Goal: Information Seeking & Learning: Learn about a topic

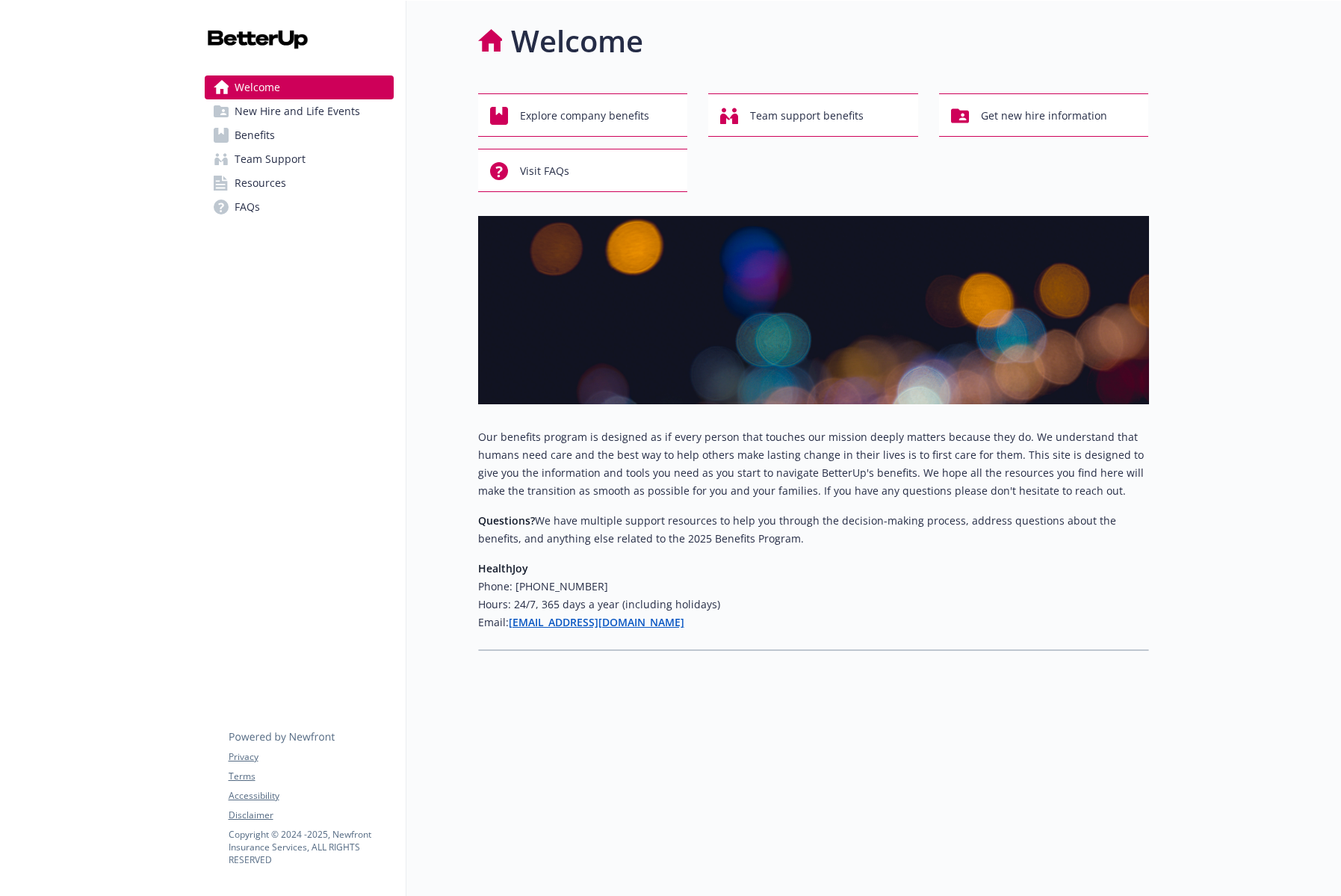
click at [267, 140] on span "Benefits" at bounding box center [254, 135] width 41 height 23
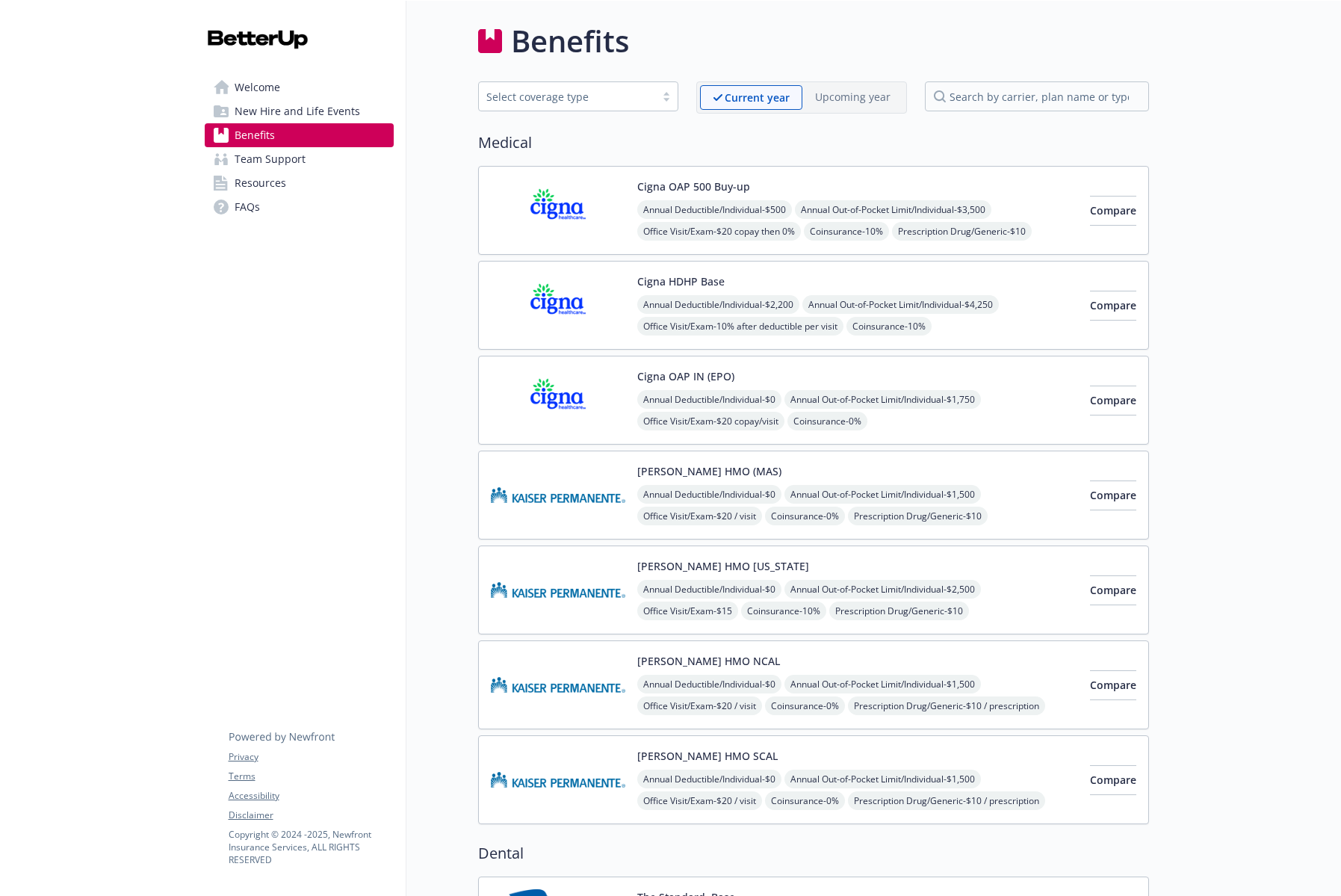
click at [591, 393] on img at bounding box center [558, 400] width 134 height 63
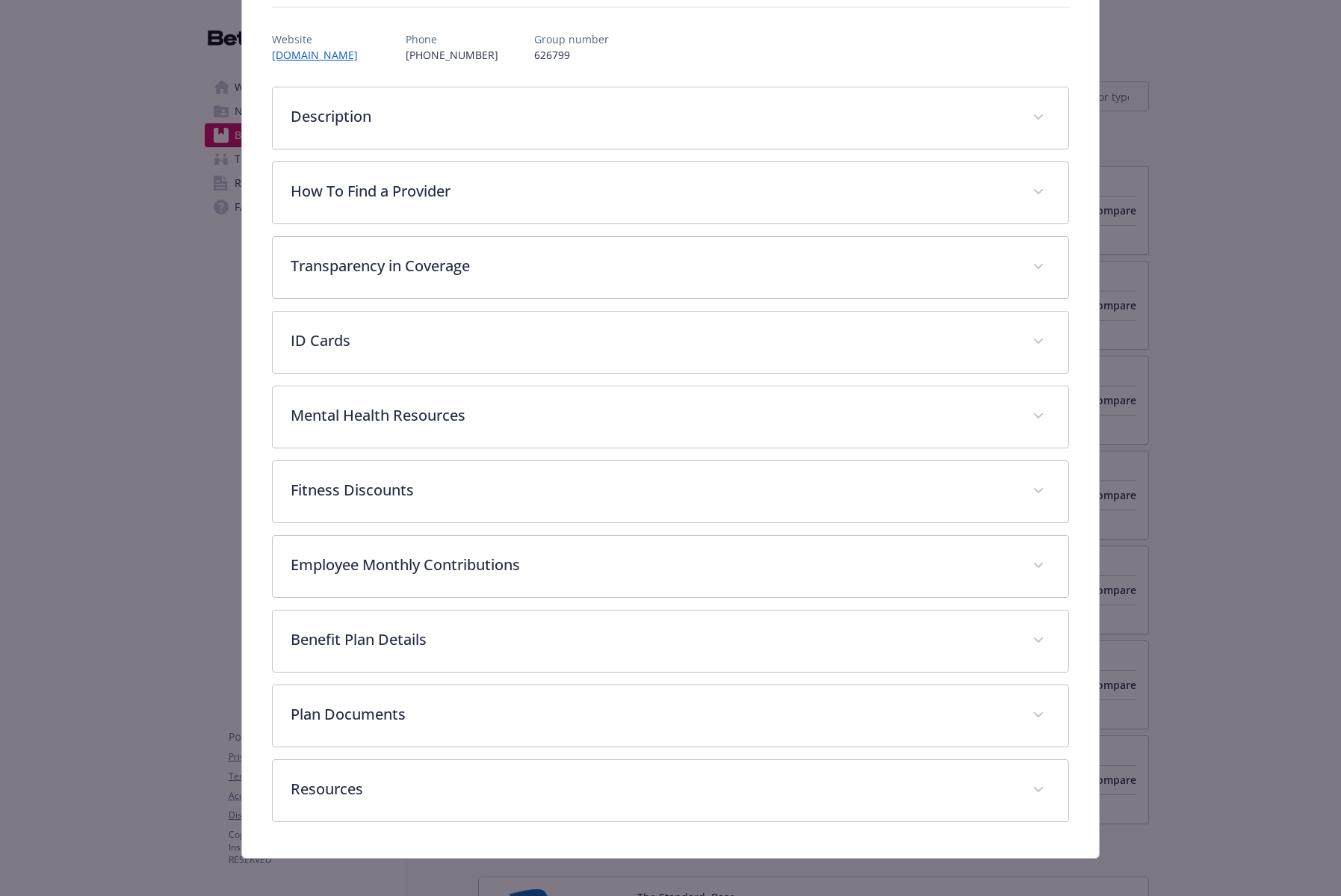
scroll to position [176, 0]
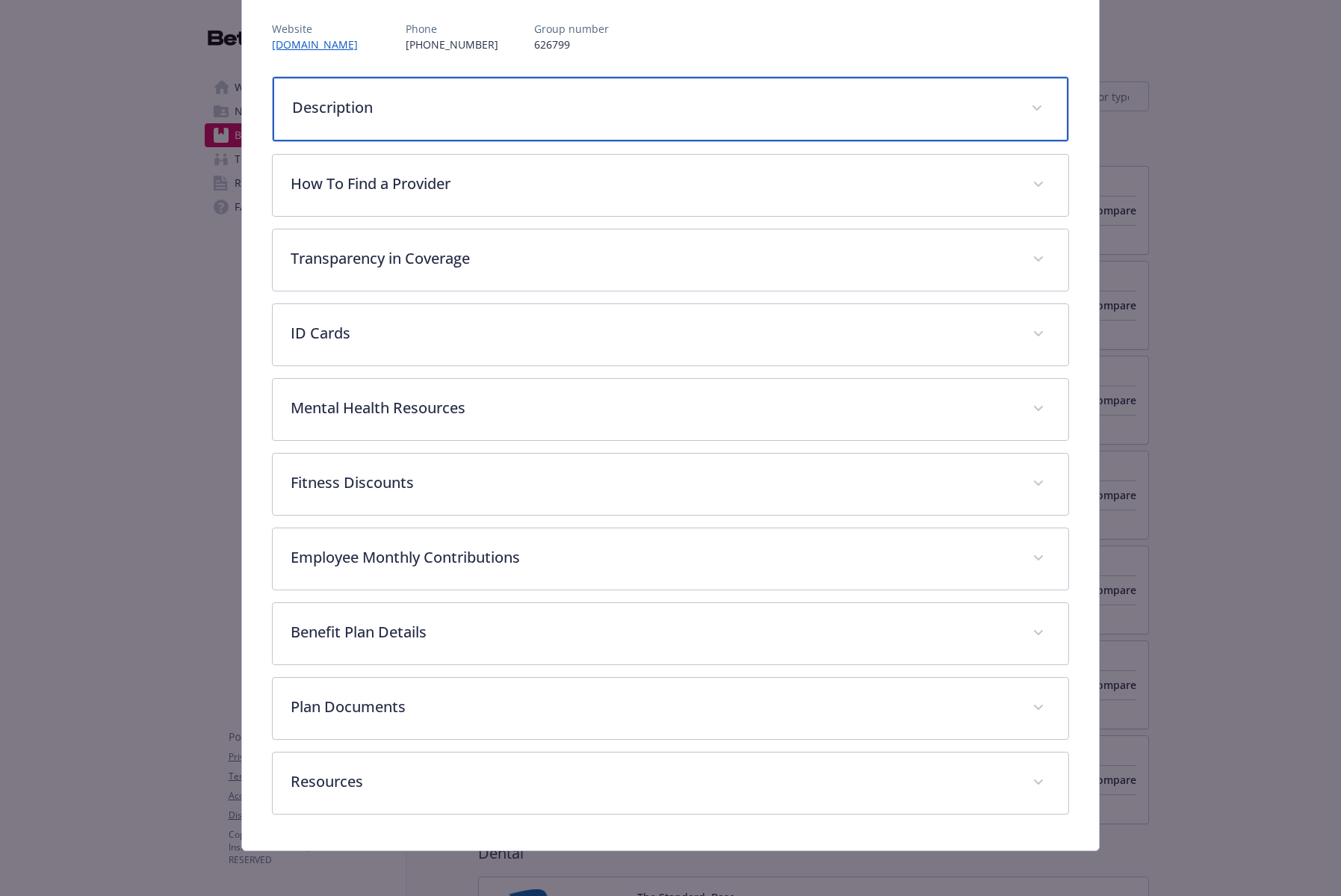
click at [384, 104] on p "Description" at bounding box center [652, 107] width 721 height 23
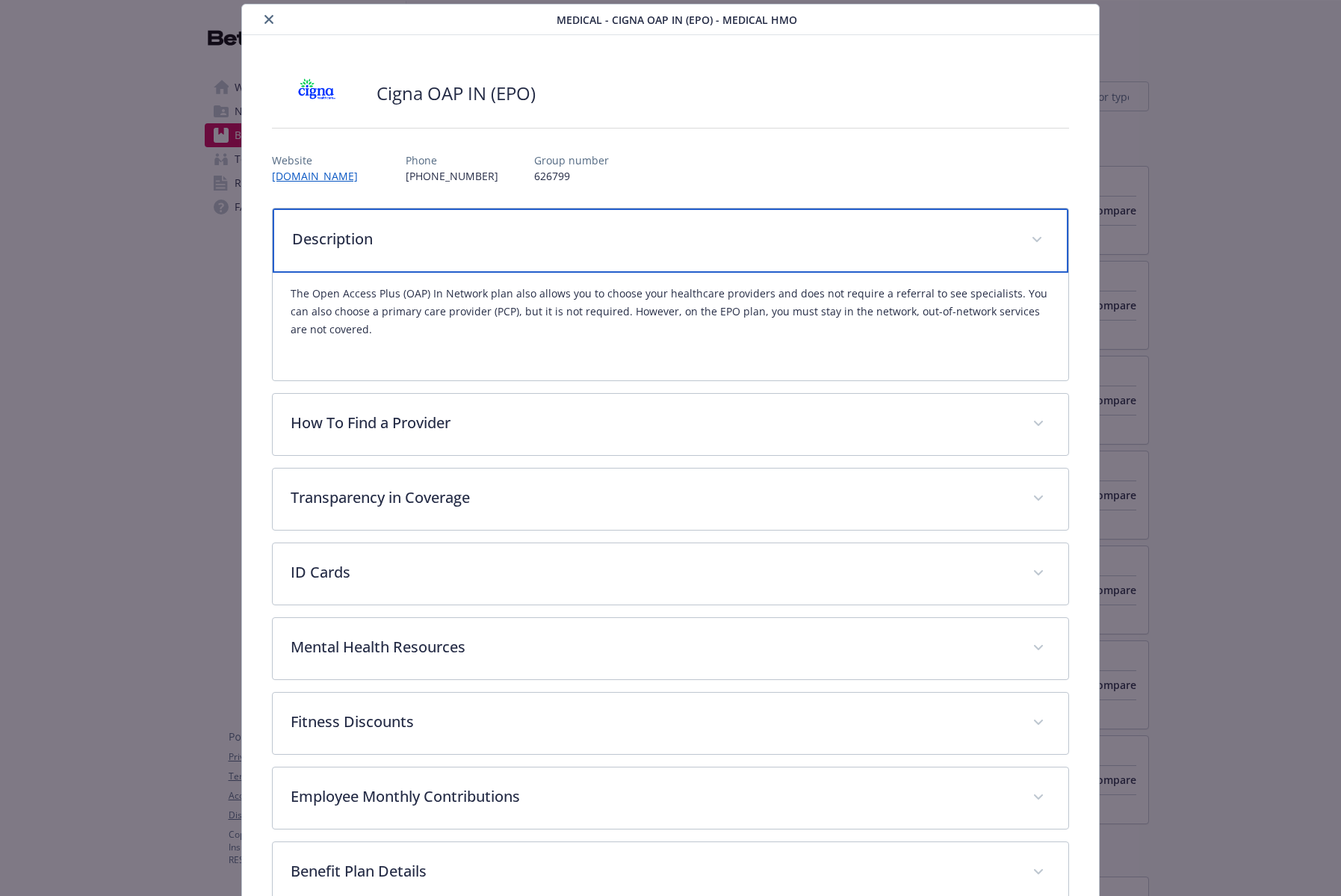
scroll to position [42, 0]
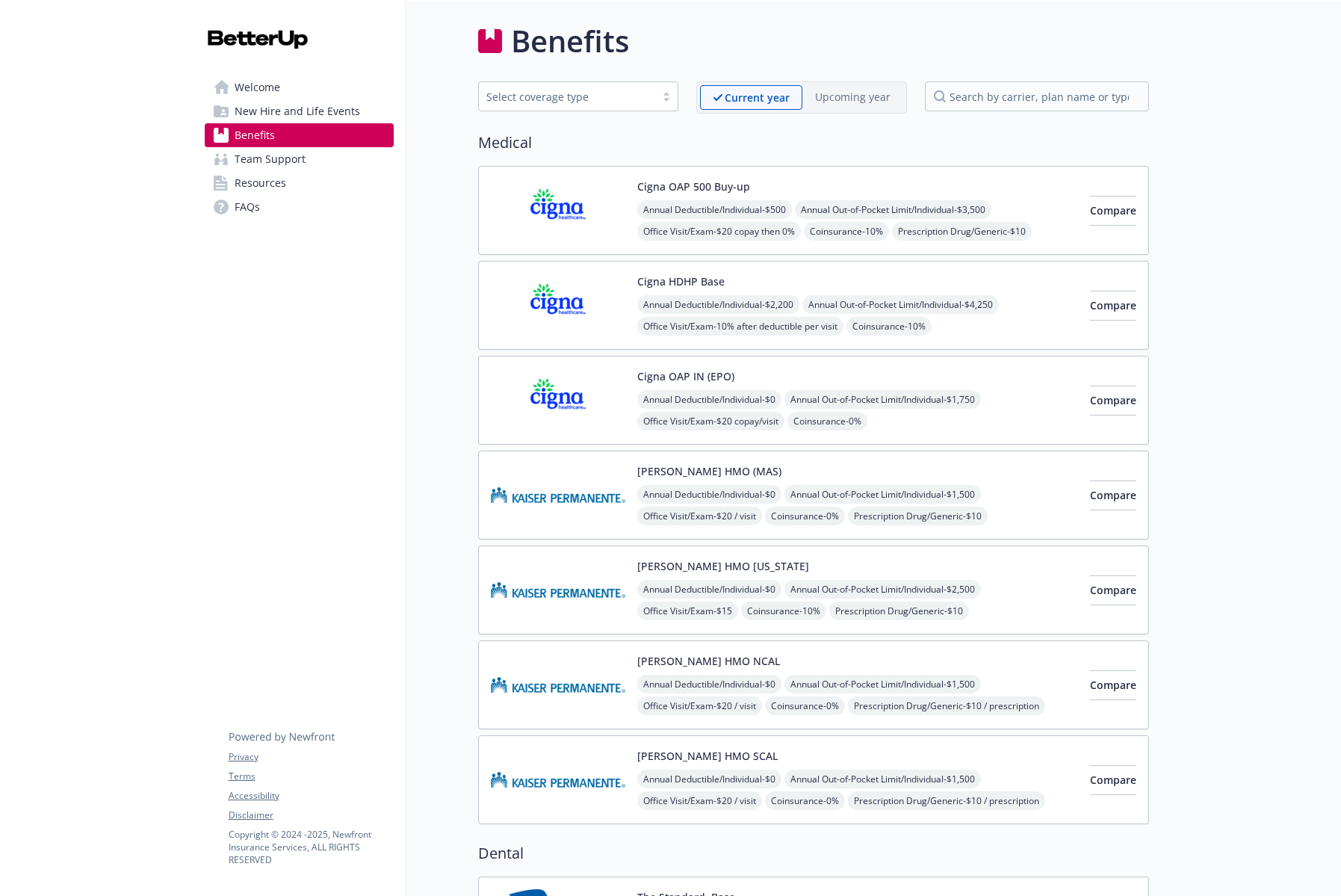
click at [592, 383] on img at bounding box center [558, 400] width 134 height 63
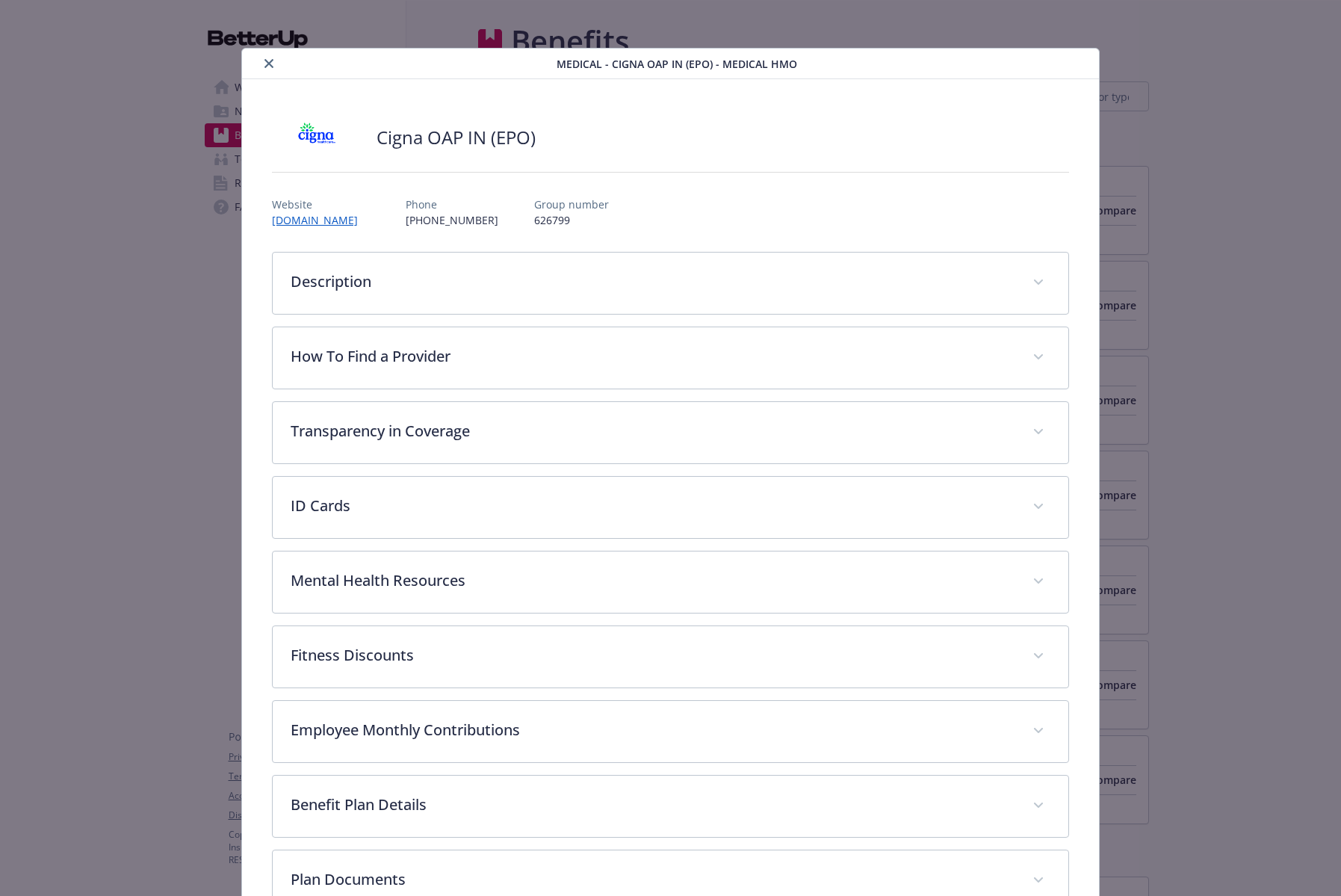
scroll to position [45, 0]
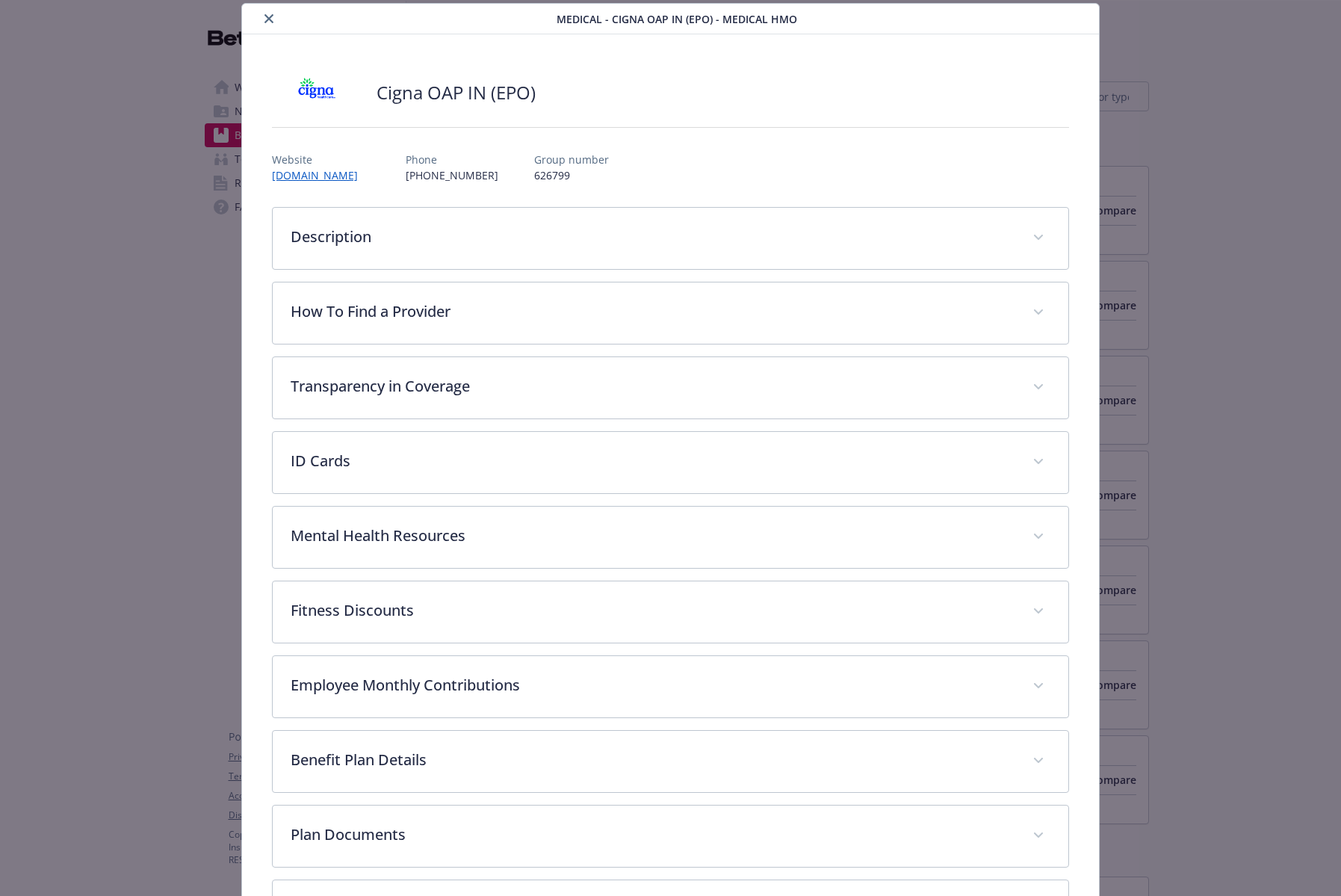
click at [410, 274] on div "Description The Open Access Plus (OAP) In Network plan also allows you to choos…" at bounding box center [670, 574] width 797 height 735
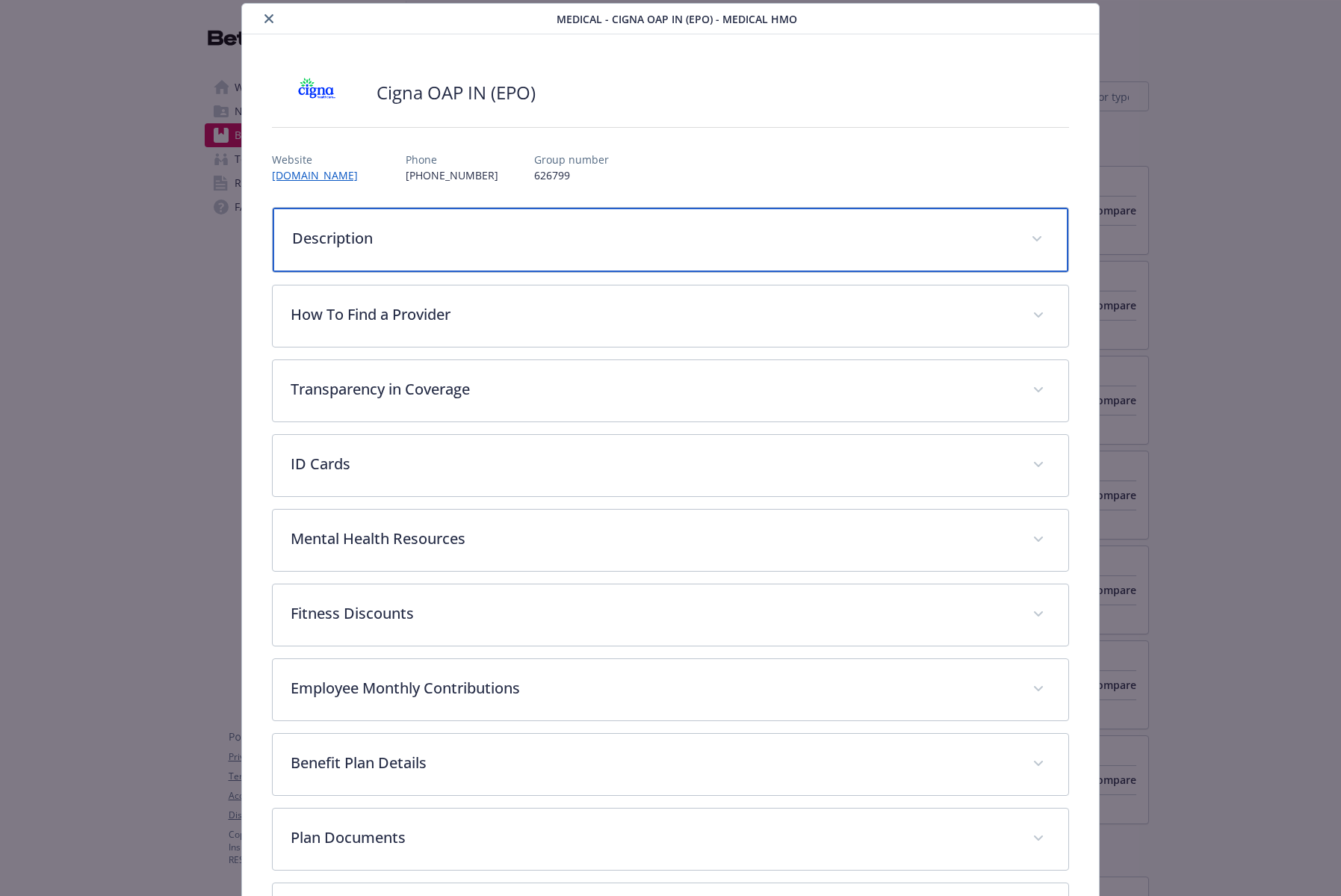
click at [400, 240] on p "Description" at bounding box center [652, 238] width 721 height 23
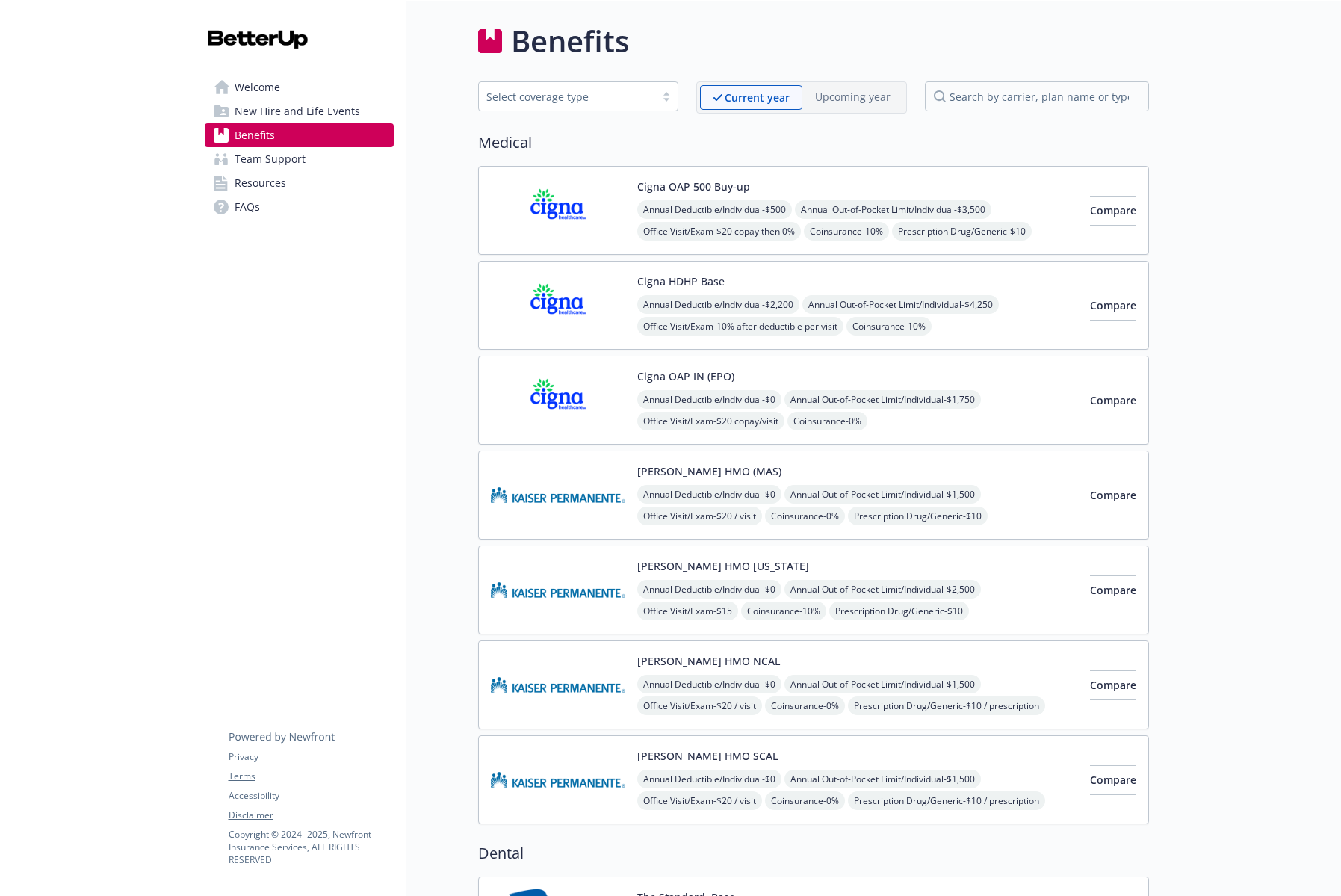
click at [606, 100] on div "Select coverage type" at bounding box center [567, 97] width 162 height 15
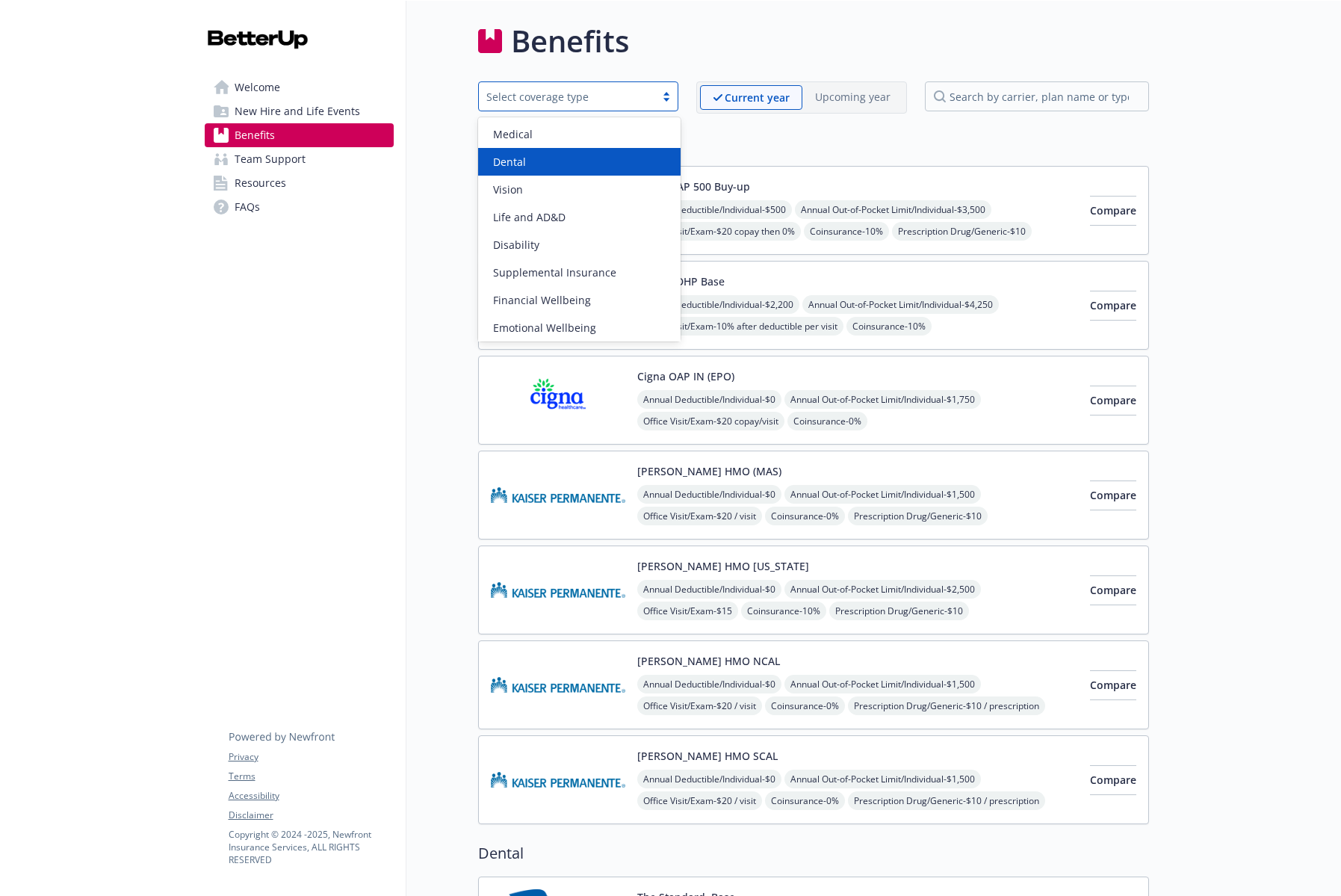
click at [592, 170] on div "Dental" at bounding box center [579, 162] width 203 height 28
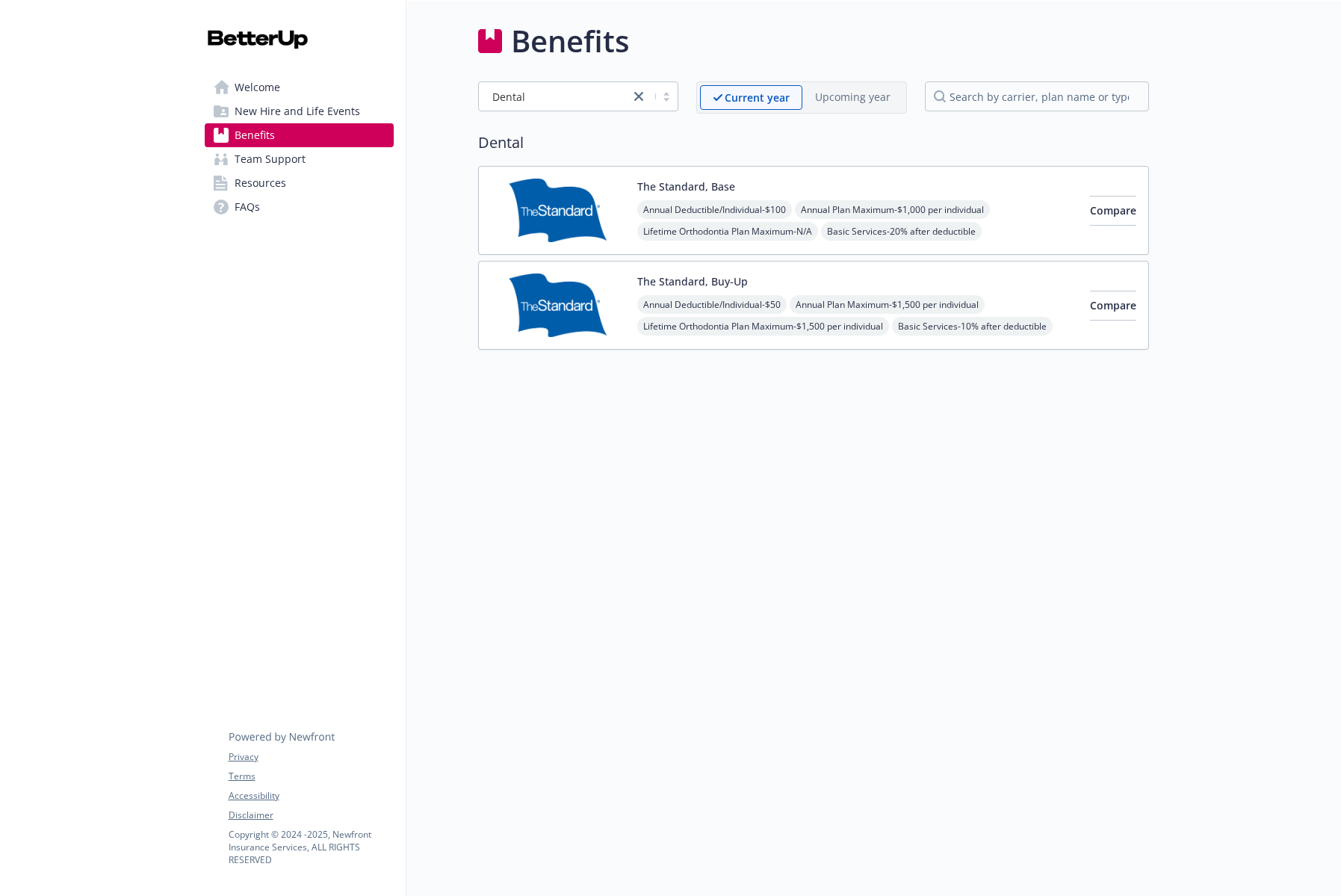
click at [896, 195] on div "The Standard, Base Annual Deductible/Individual - $100 Annual Plan Maximum - $1…" at bounding box center [857, 210] width 440 height 63
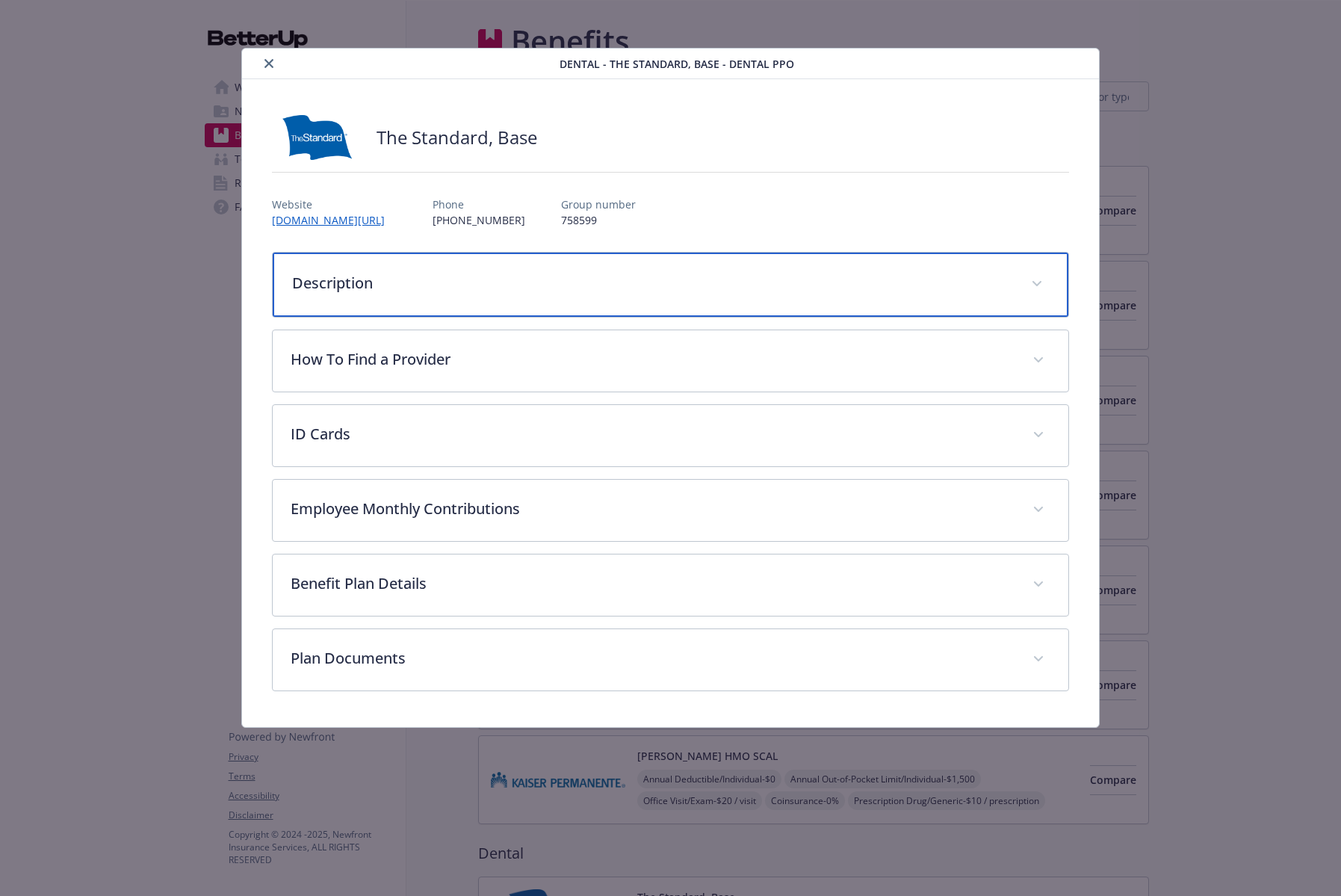
click at [553, 289] on p "Description" at bounding box center [652, 282] width 721 height 23
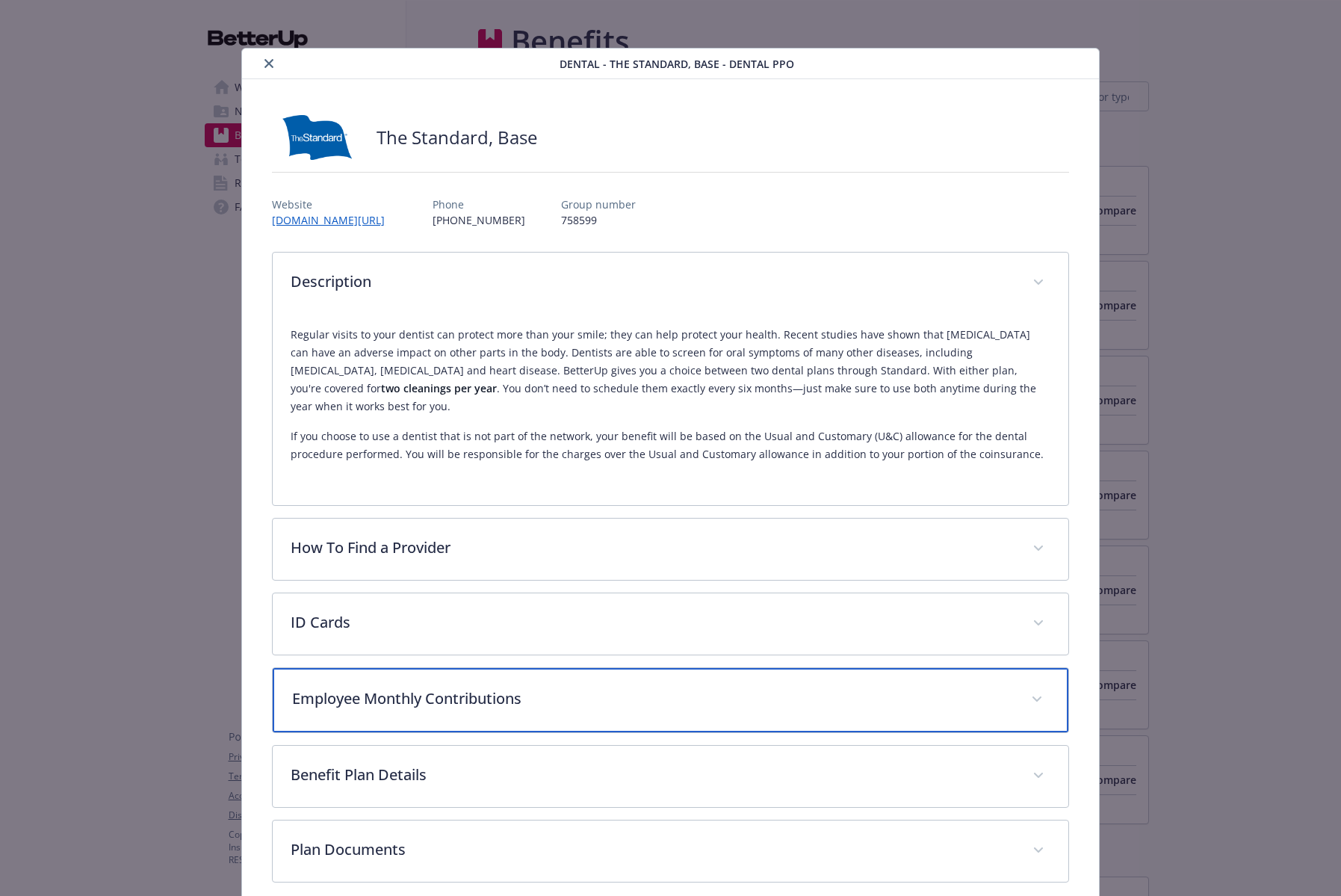
click at [384, 688] on p "Employee Monthly Contributions" at bounding box center [652, 698] width 721 height 23
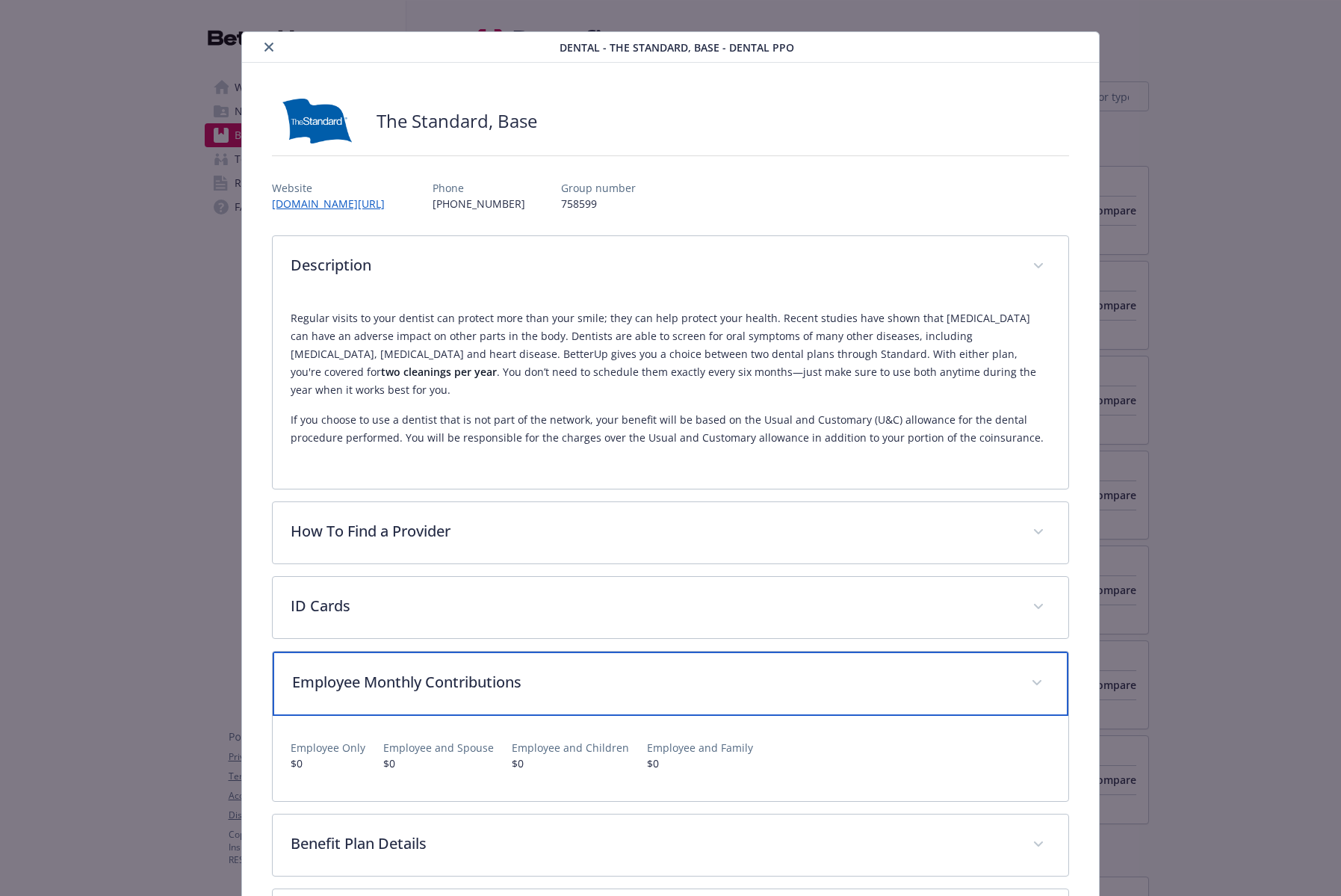
scroll to position [138, 0]
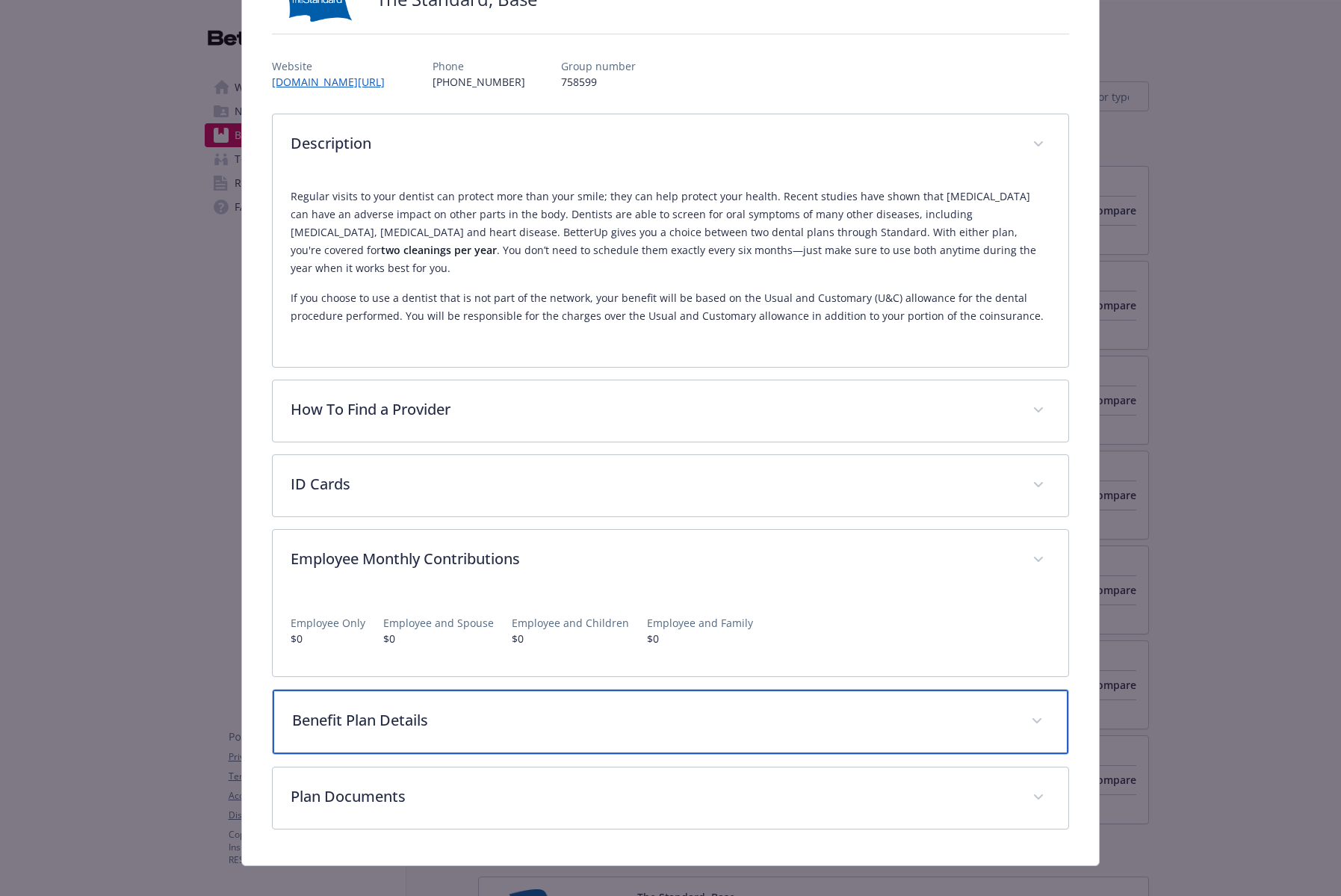
click at [362, 689] on div "Benefit Plan Details" at bounding box center [670, 721] width 796 height 64
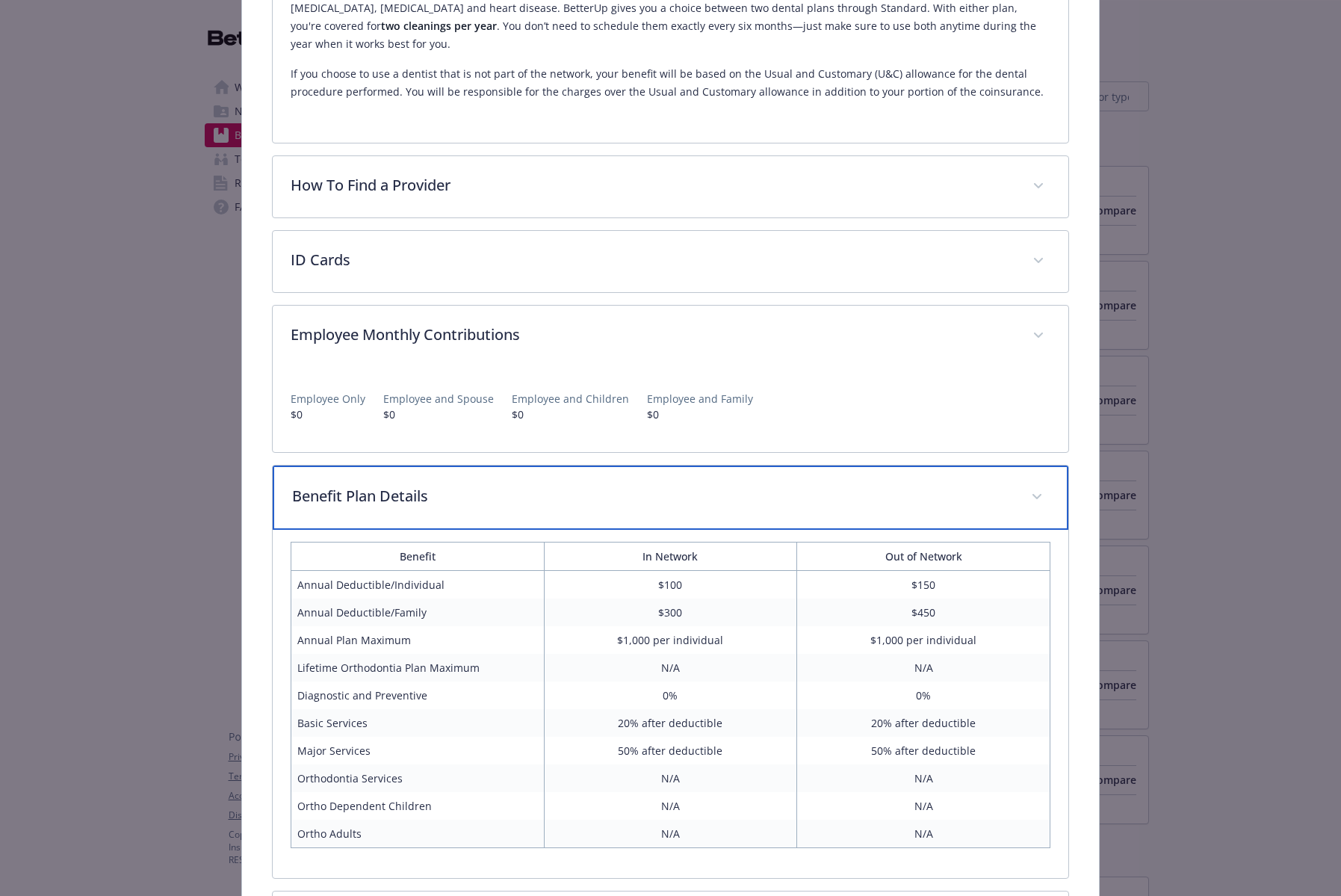
scroll to position [486, 0]
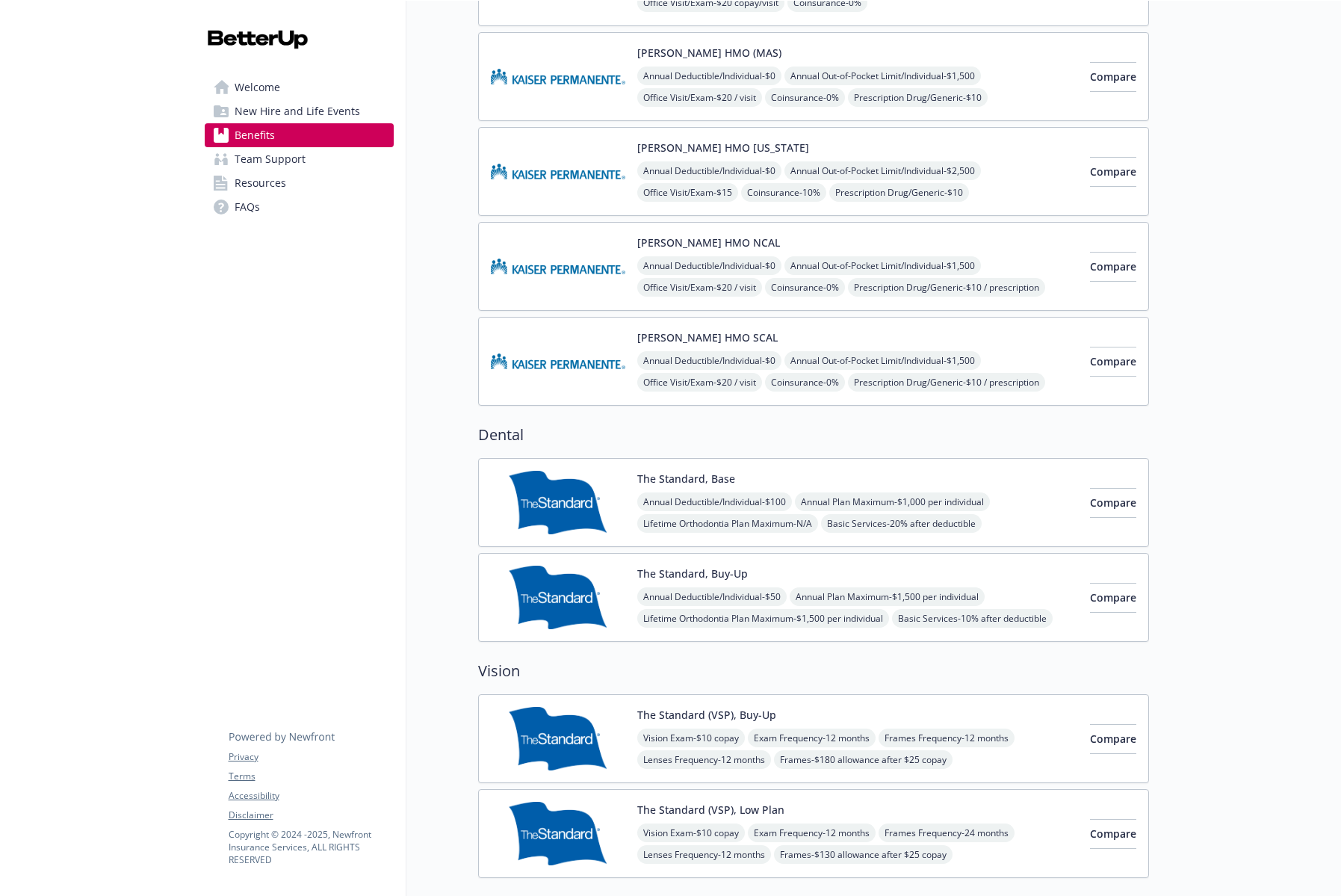
scroll to position [424, 0]
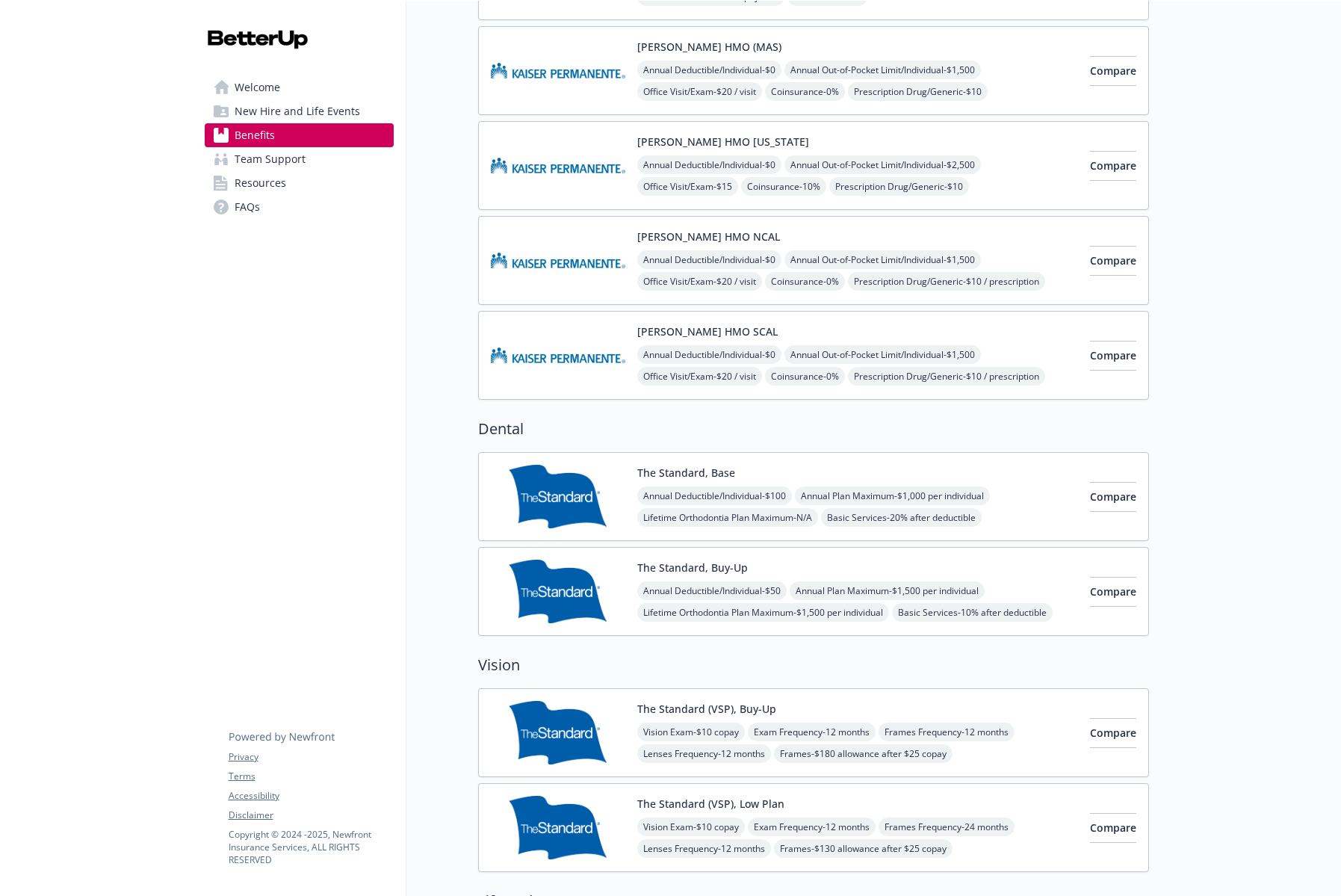
click at [609, 584] on img at bounding box center [558, 591] width 134 height 63
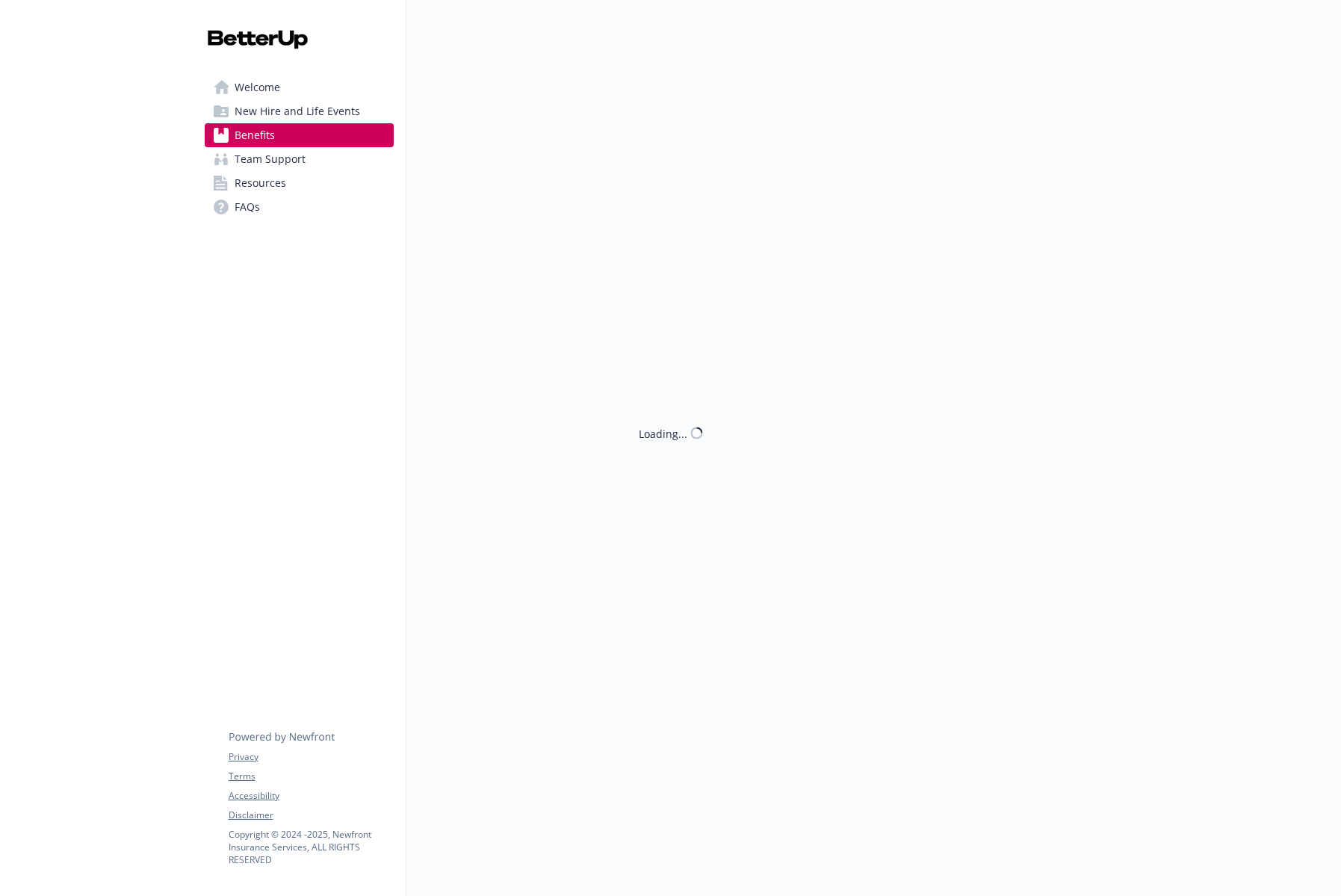
scroll to position [424, 0]
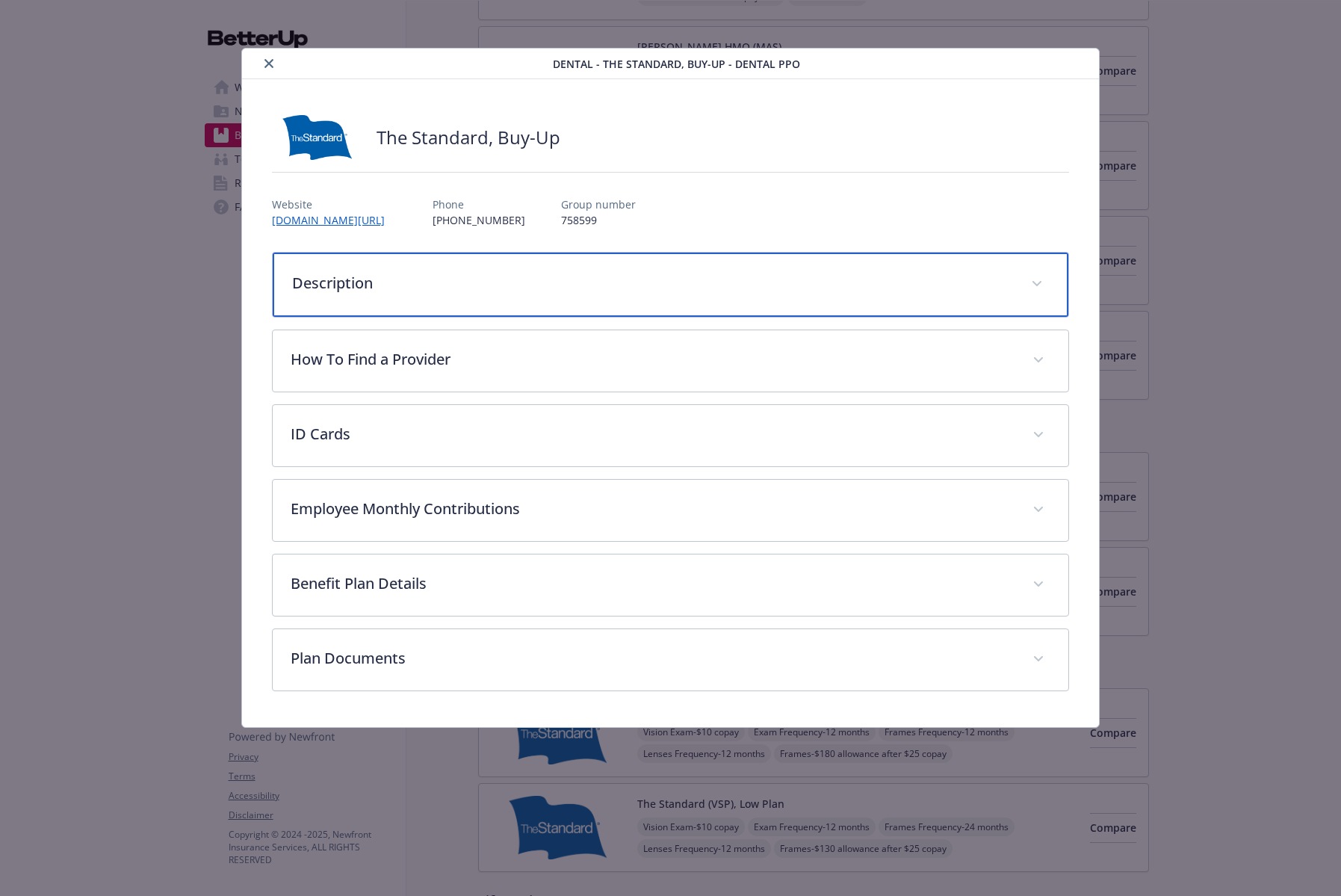
click at [549, 254] on div "Description" at bounding box center [670, 284] width 796 height 64
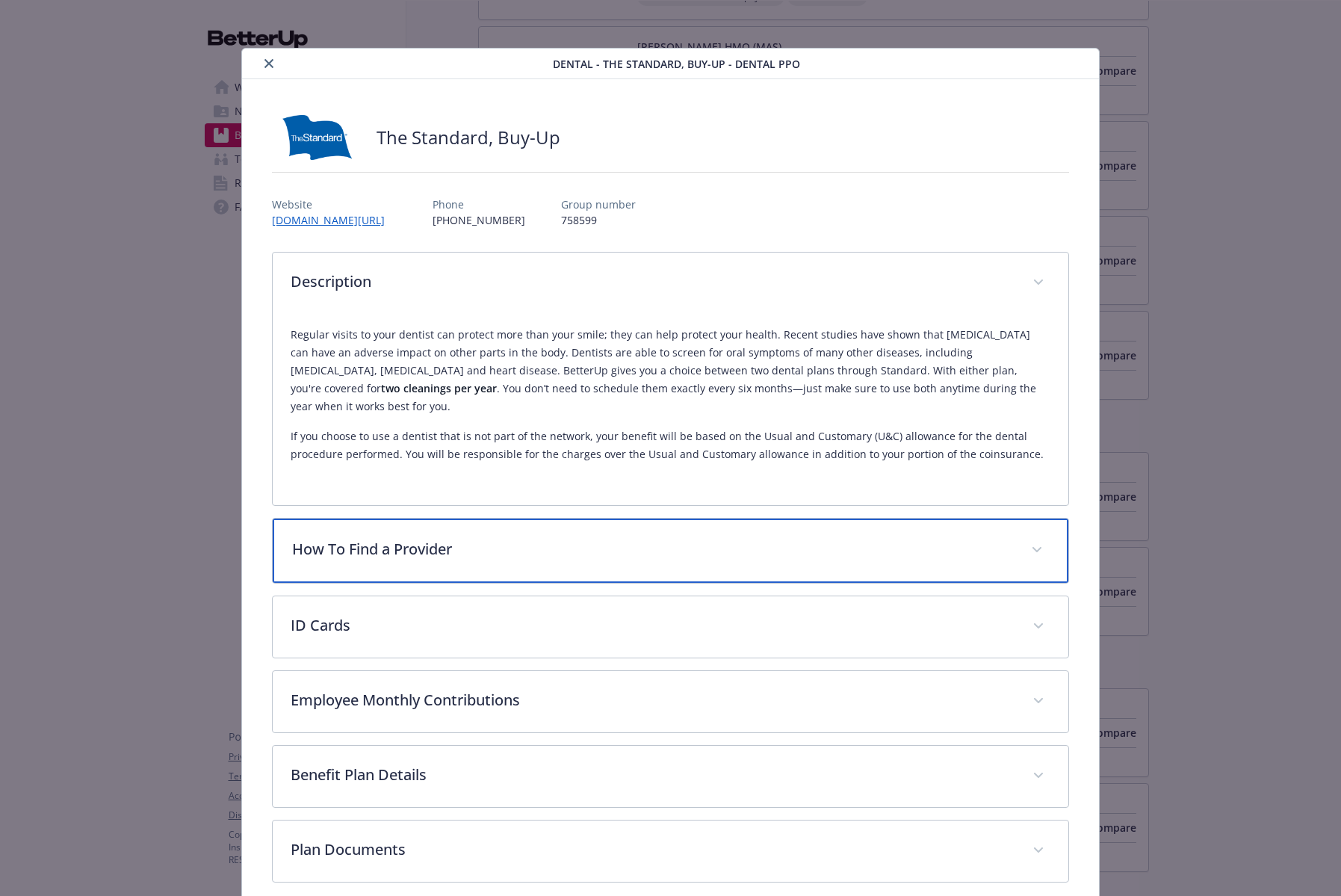
click at [436, 555] on div "How To Find a Provider" at bounding box center [670, 550] width 796 height 64
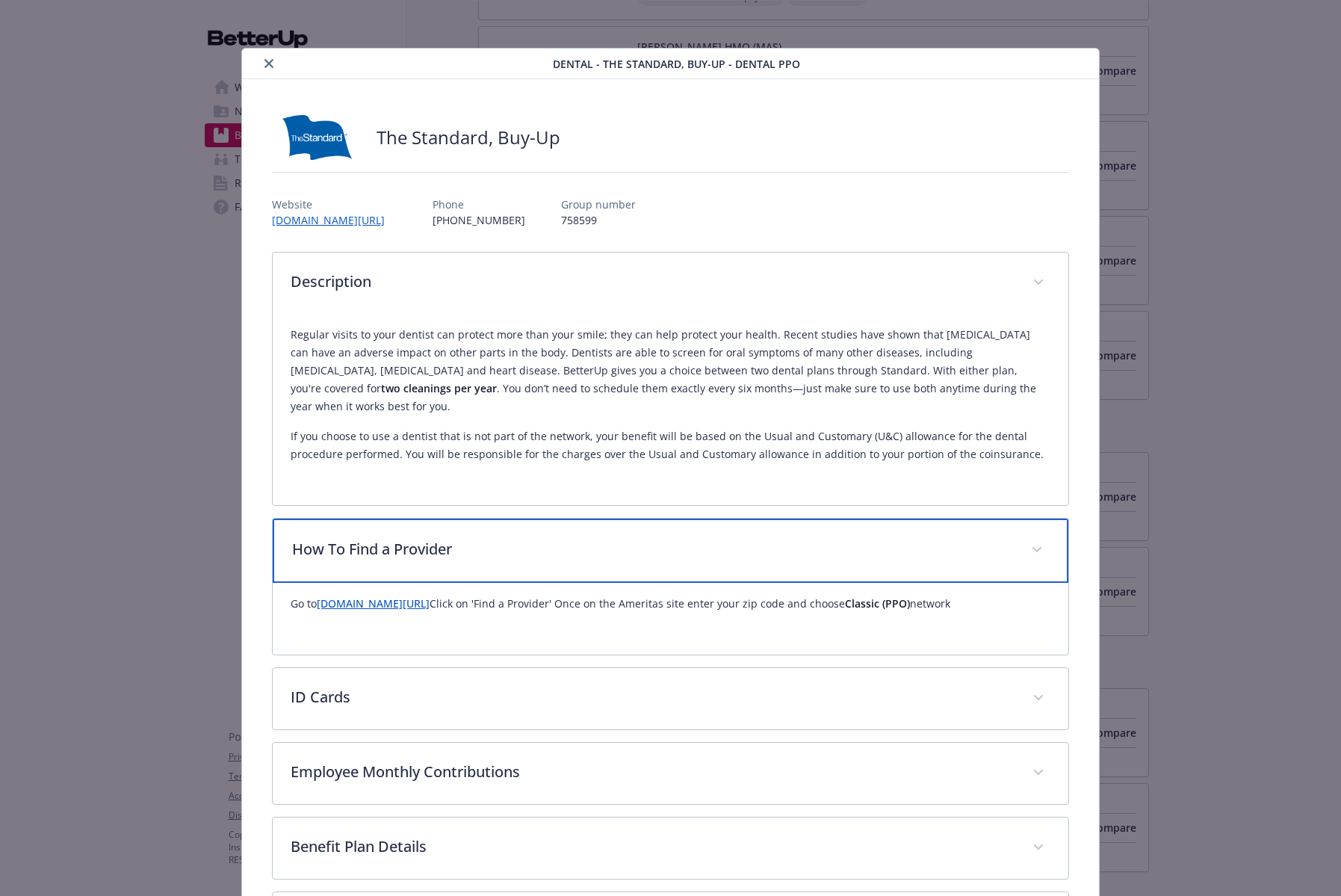
scroll to position [125, 0]
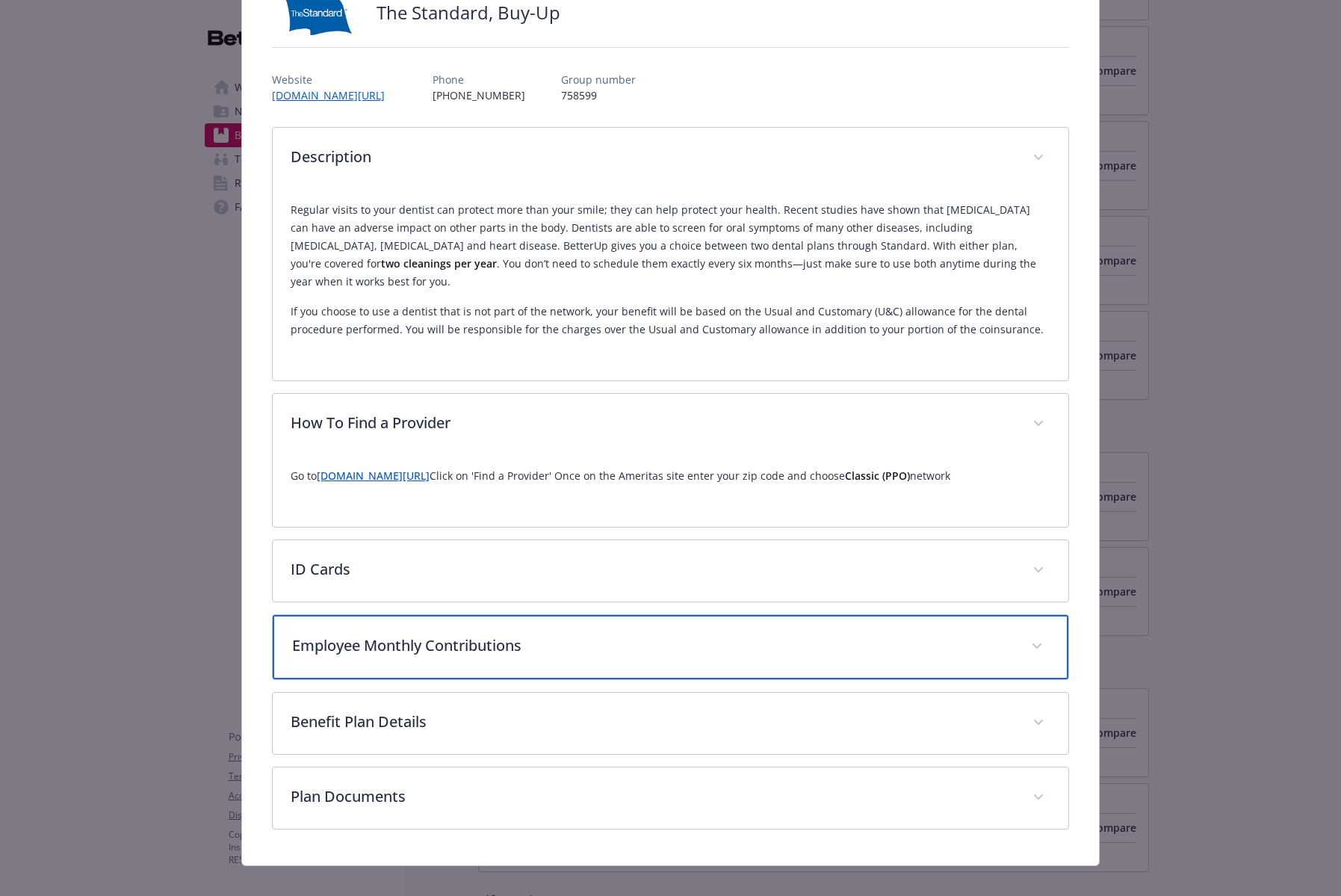
click at [506, 634] on p "Employee Monthly Contributions" at bounding box center [652, 645] width 721 height 23
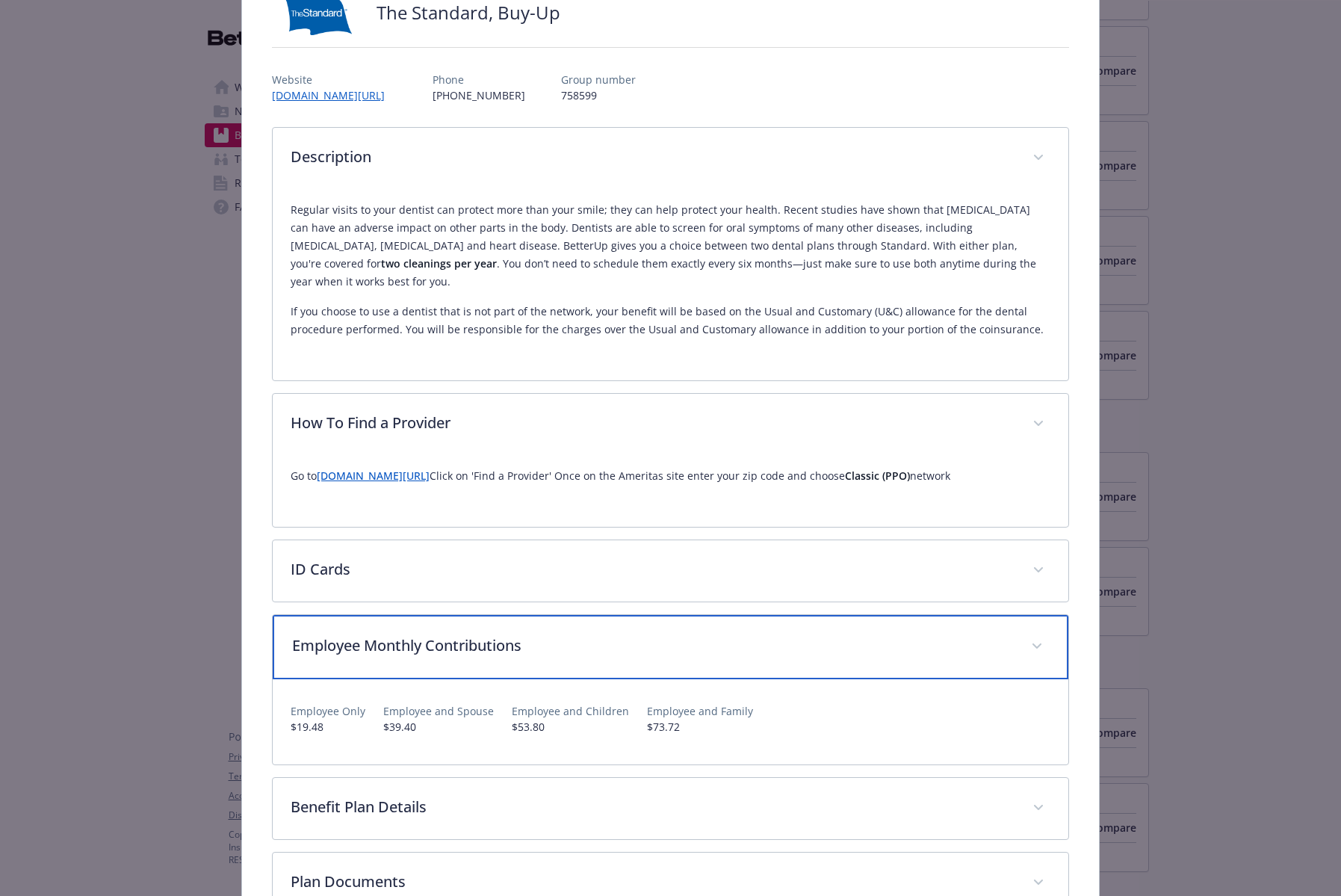
scroll to position [0, 0]
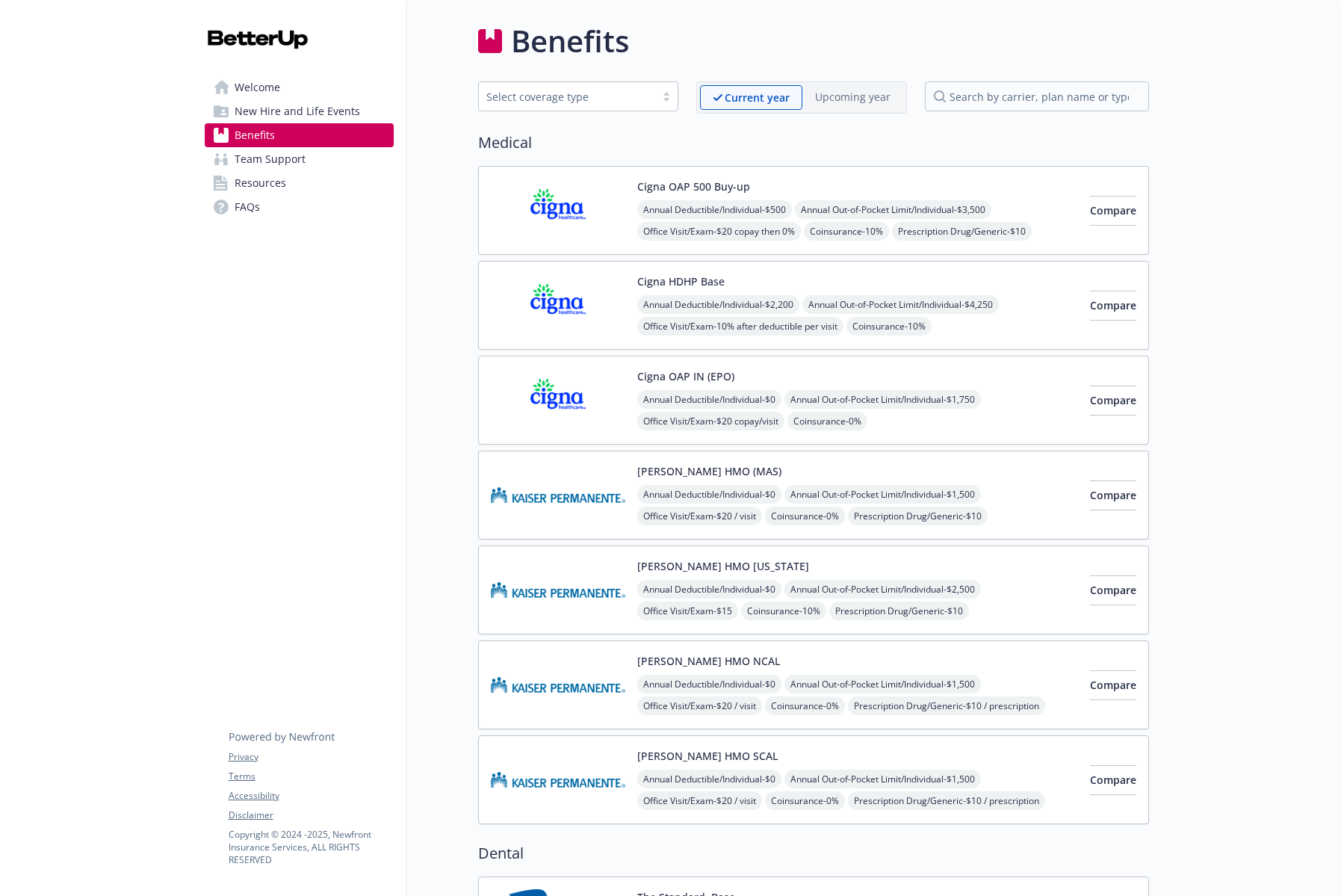
click at [559, 91] on div "Select coverage type" at bounding box center [567, 97] width 162 height 15
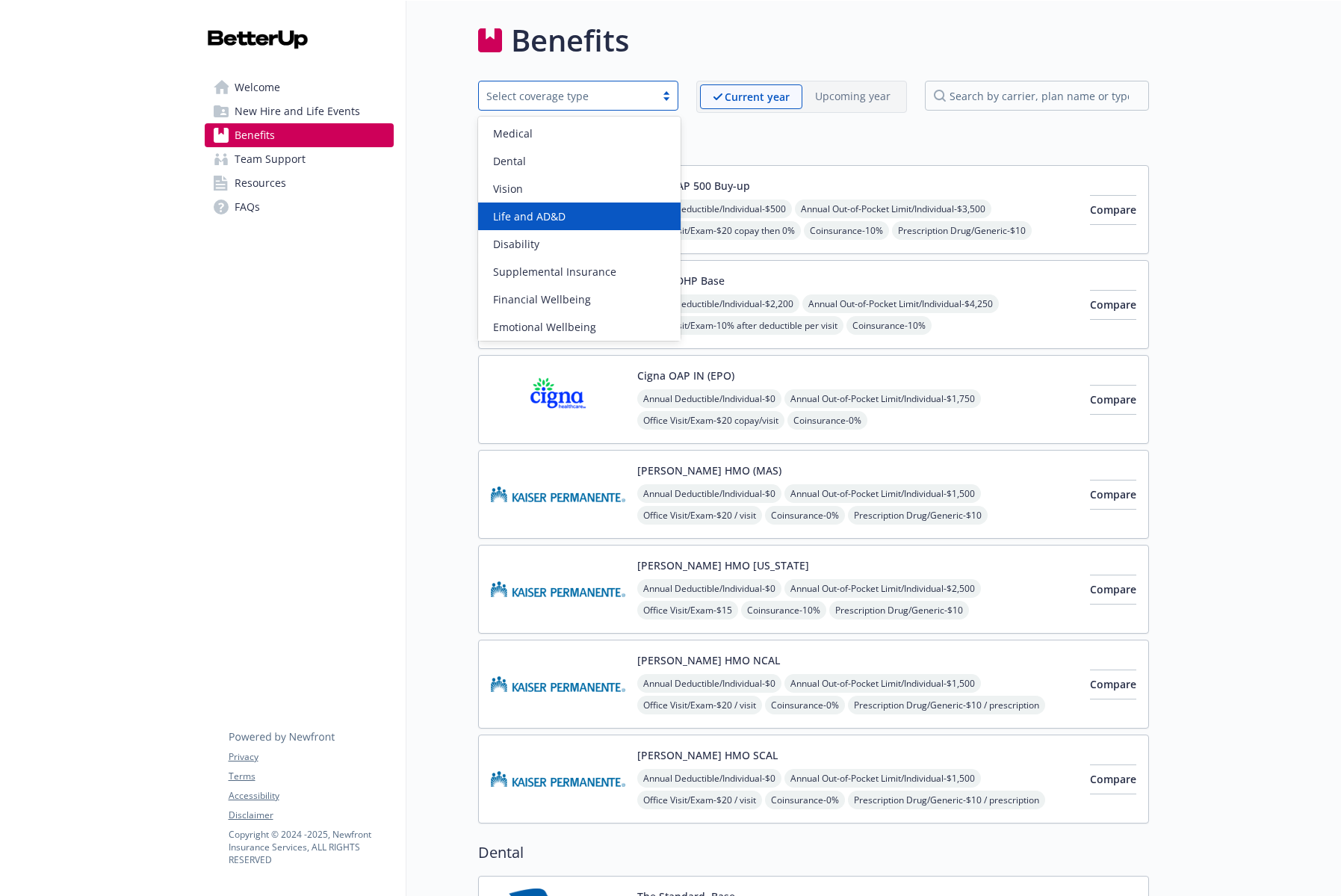
click at [558, 227] on div "Life and AD&D" at bounding box center [579, 216] width 203 height 28
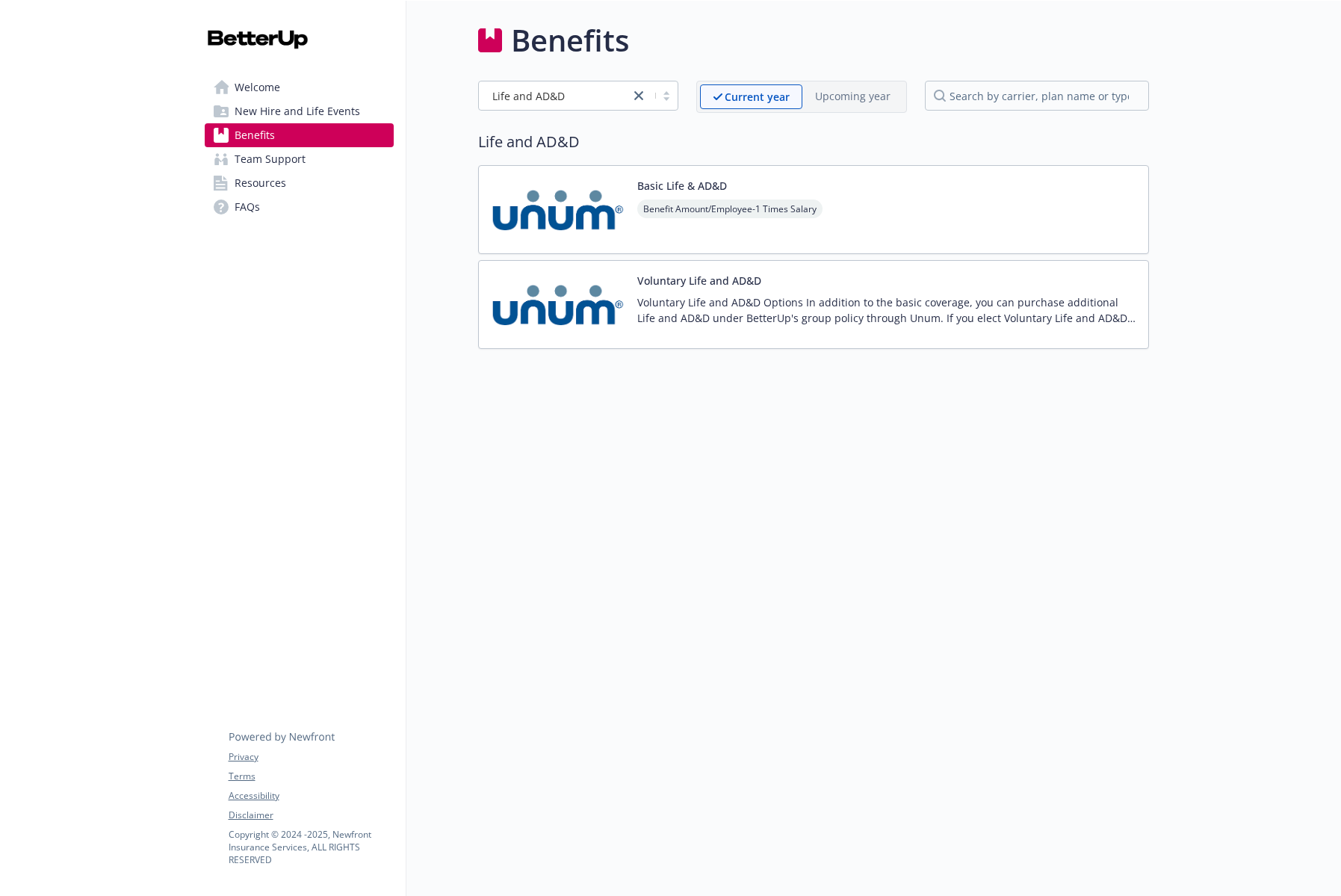
click at [675, 189] on button "Basic Life & AD&D" at bounding box center [681, 185] width 89 height 15
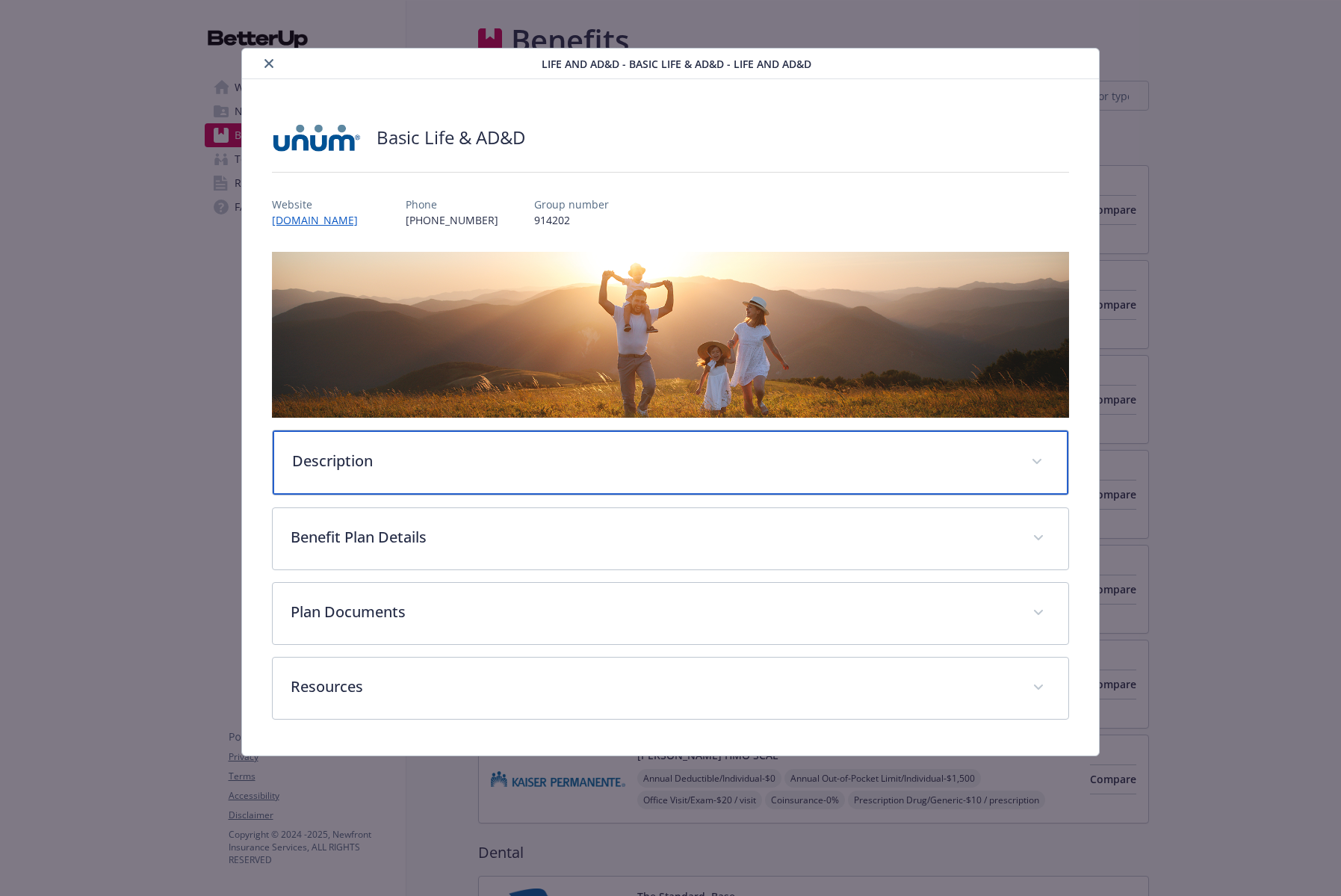
click at [431, 456] on p "Description" at bounding box center [652, 460] width 721 height 23
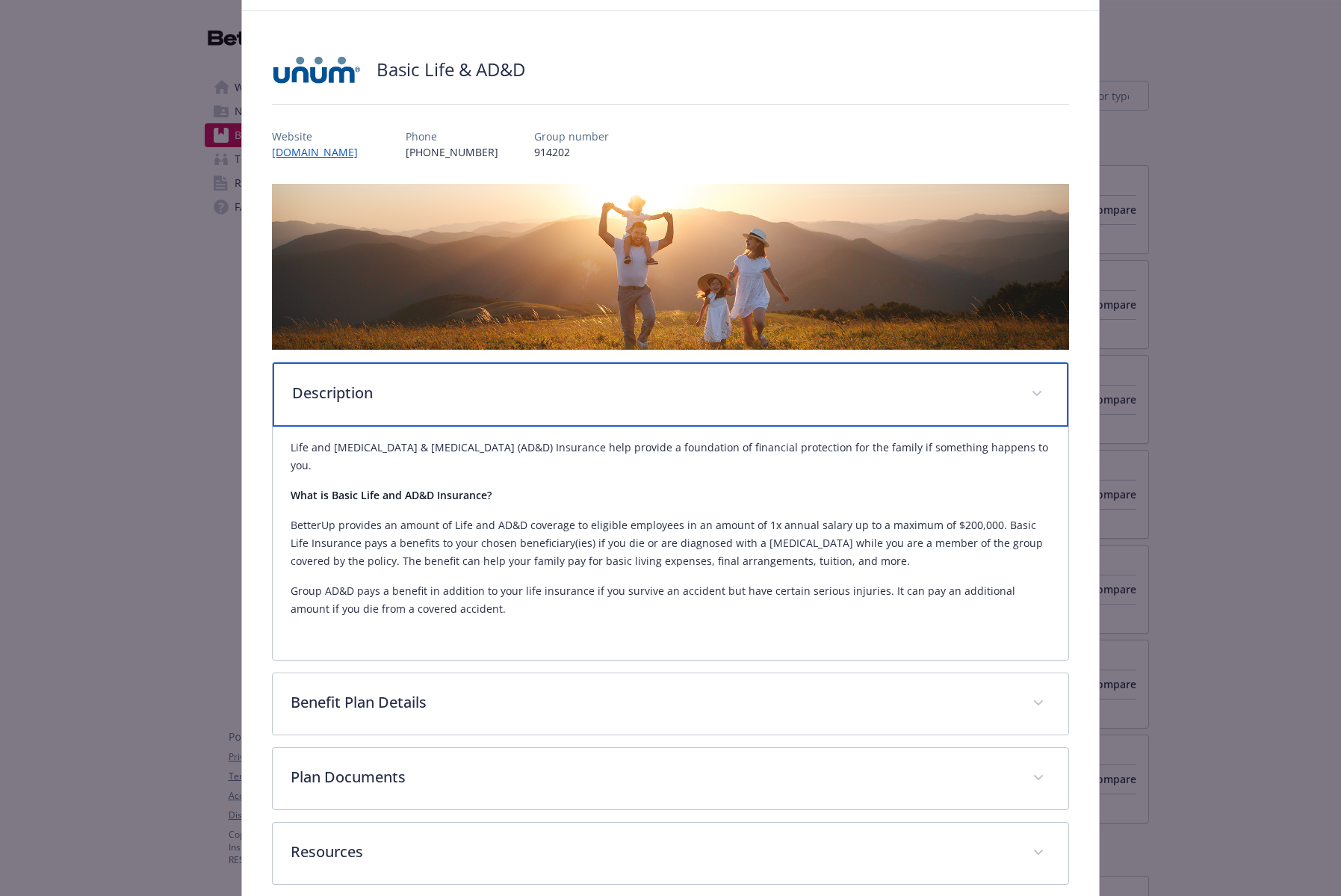
scroll to position [79, 0]
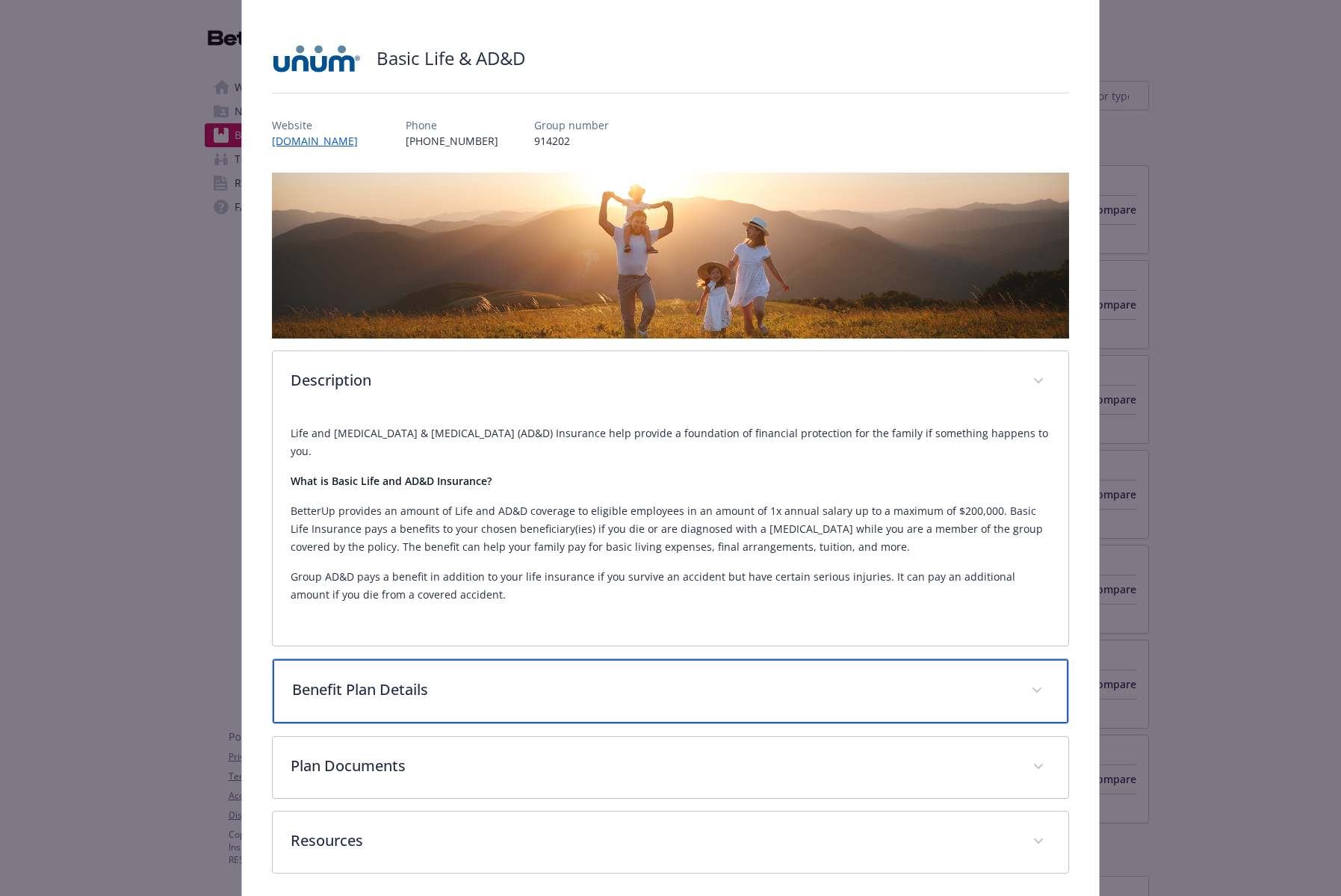
click at [385, 702] on div "Benefit Plan Details" at bounding box center [670, 690] width 796 height 64
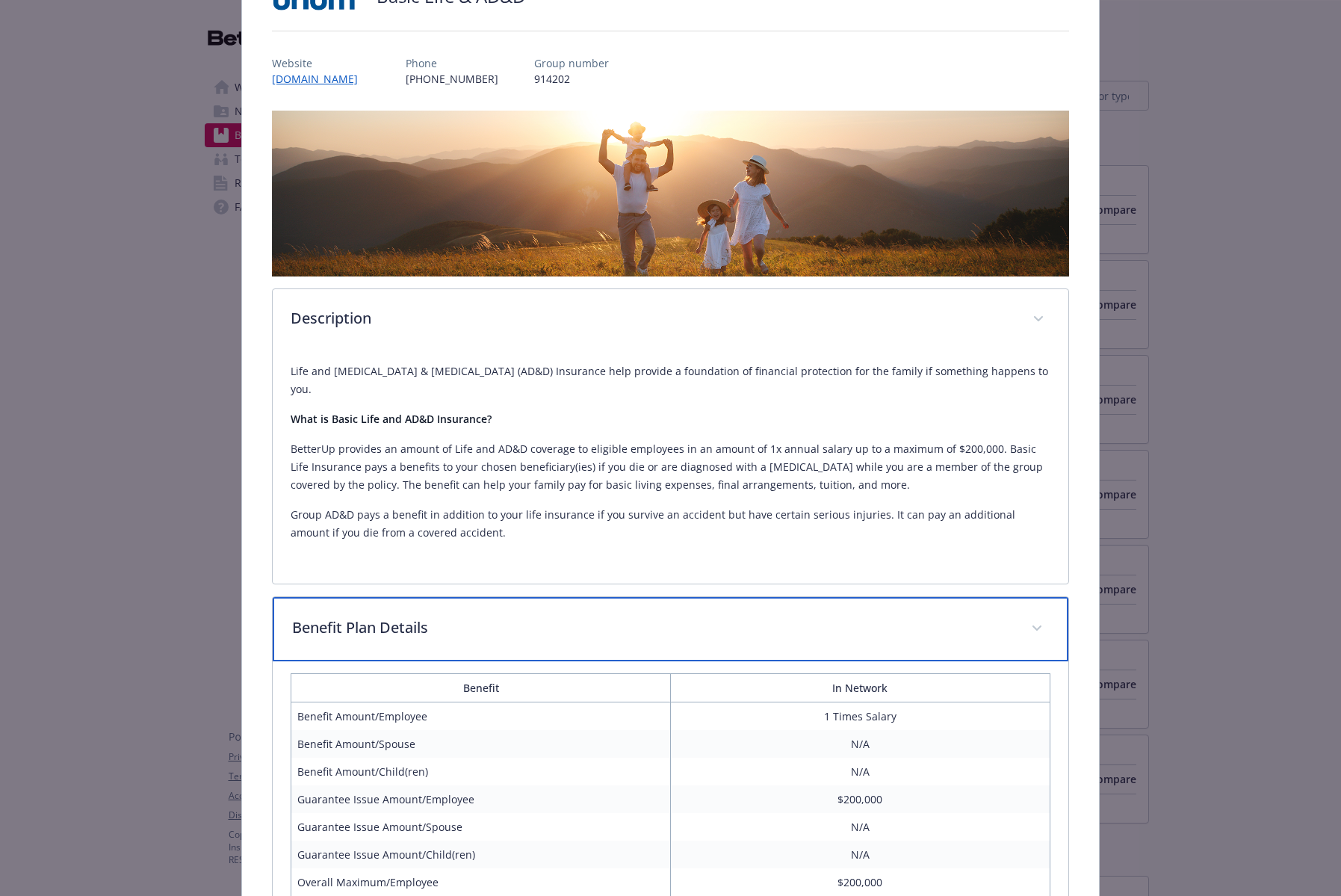
scroll to position [241, 0]
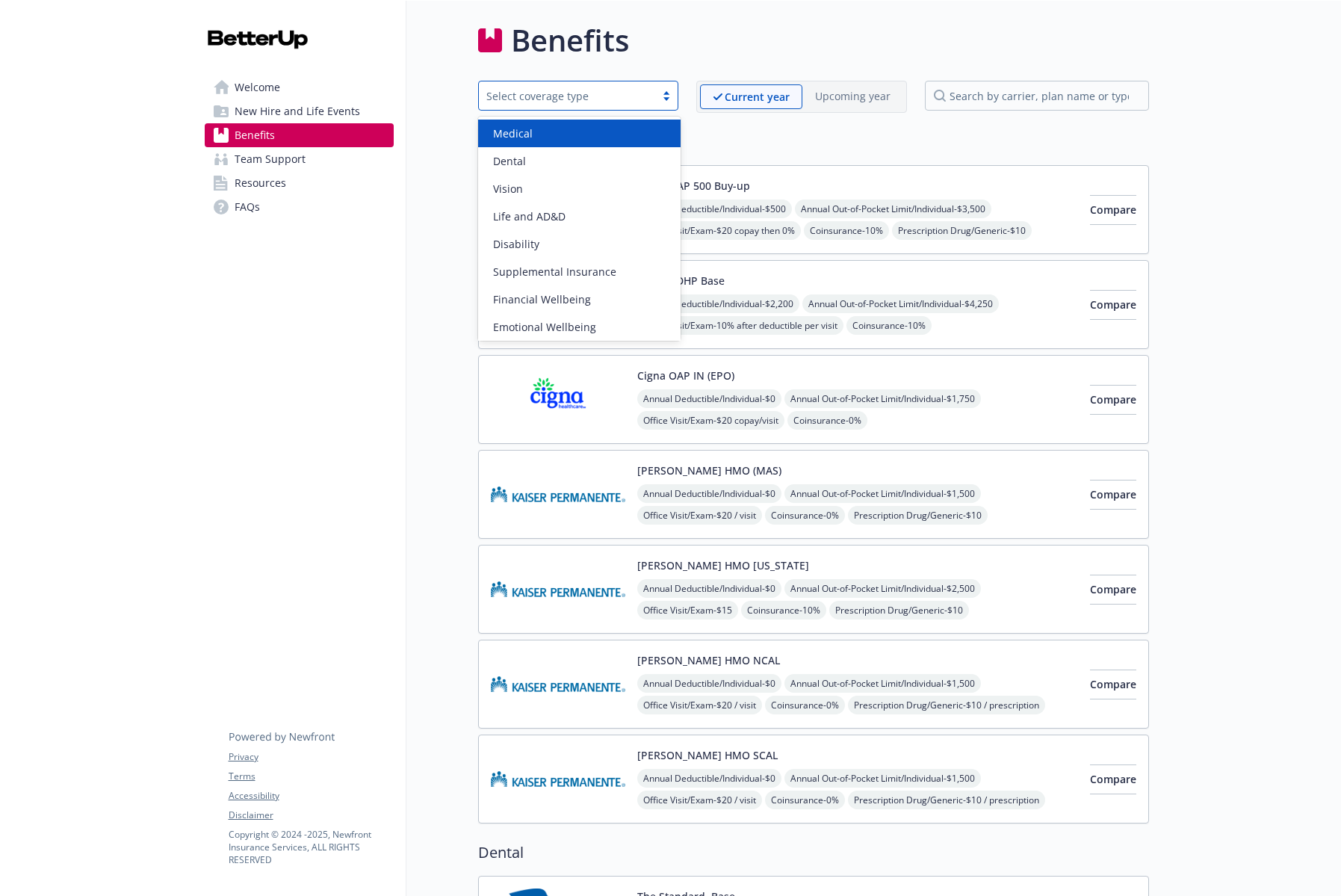
click at [510, 98] on div "Select coverage type" at bounding box center [567, 96] width 162 height 15
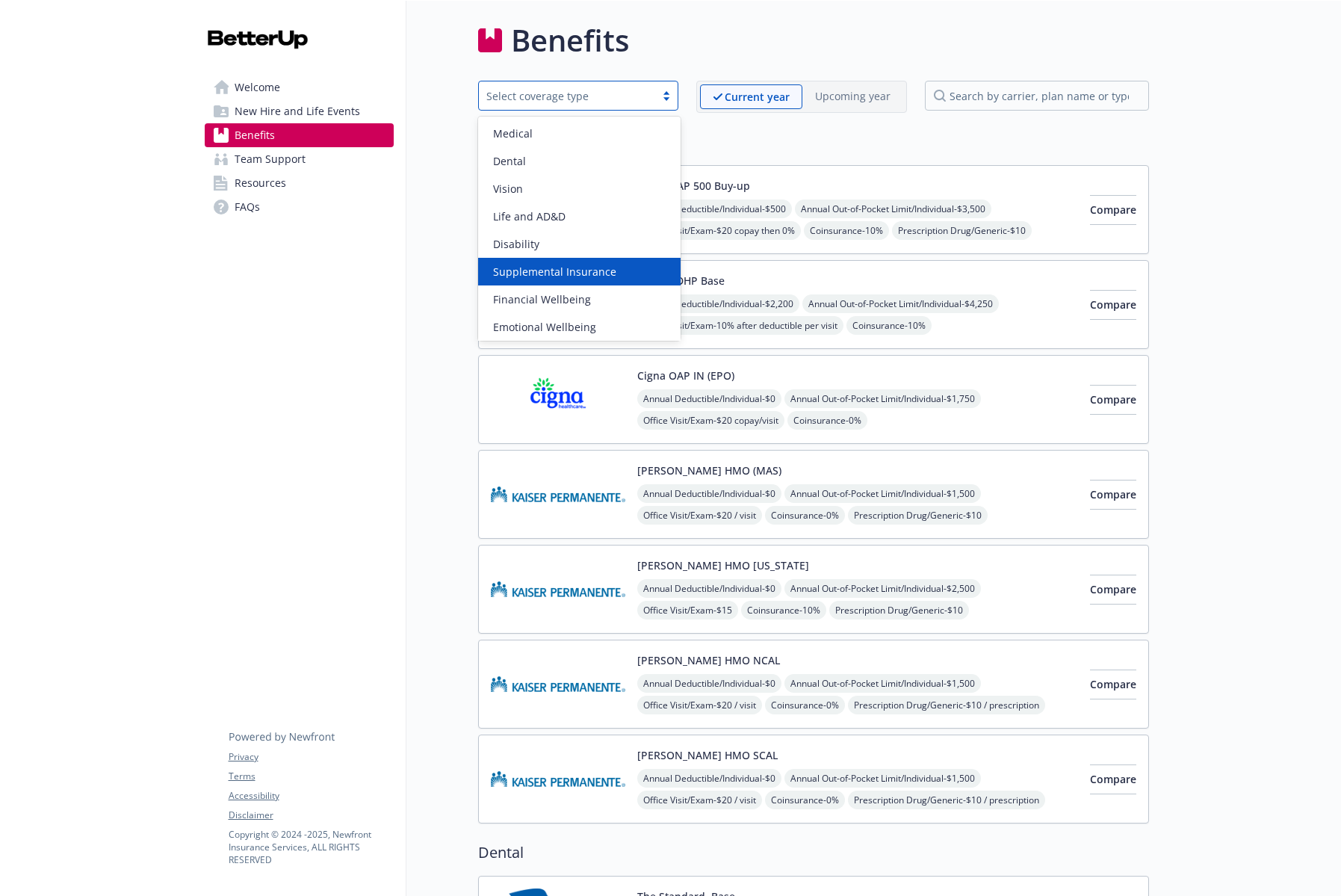
scroll to position [1, 0]
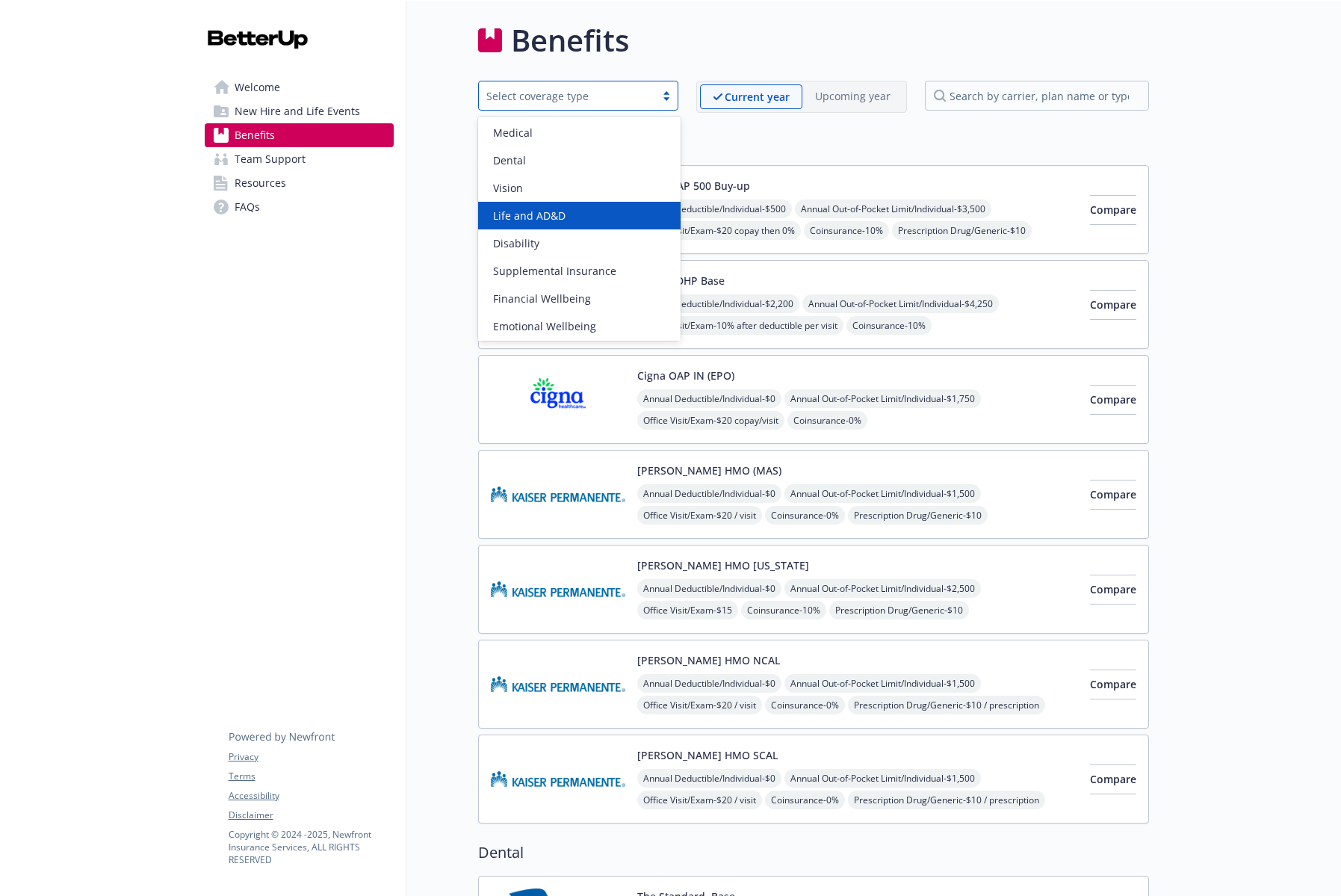
click at [570, 217] on div "Life and AD&D" at bounding box center [579, 215] width 185 height 15
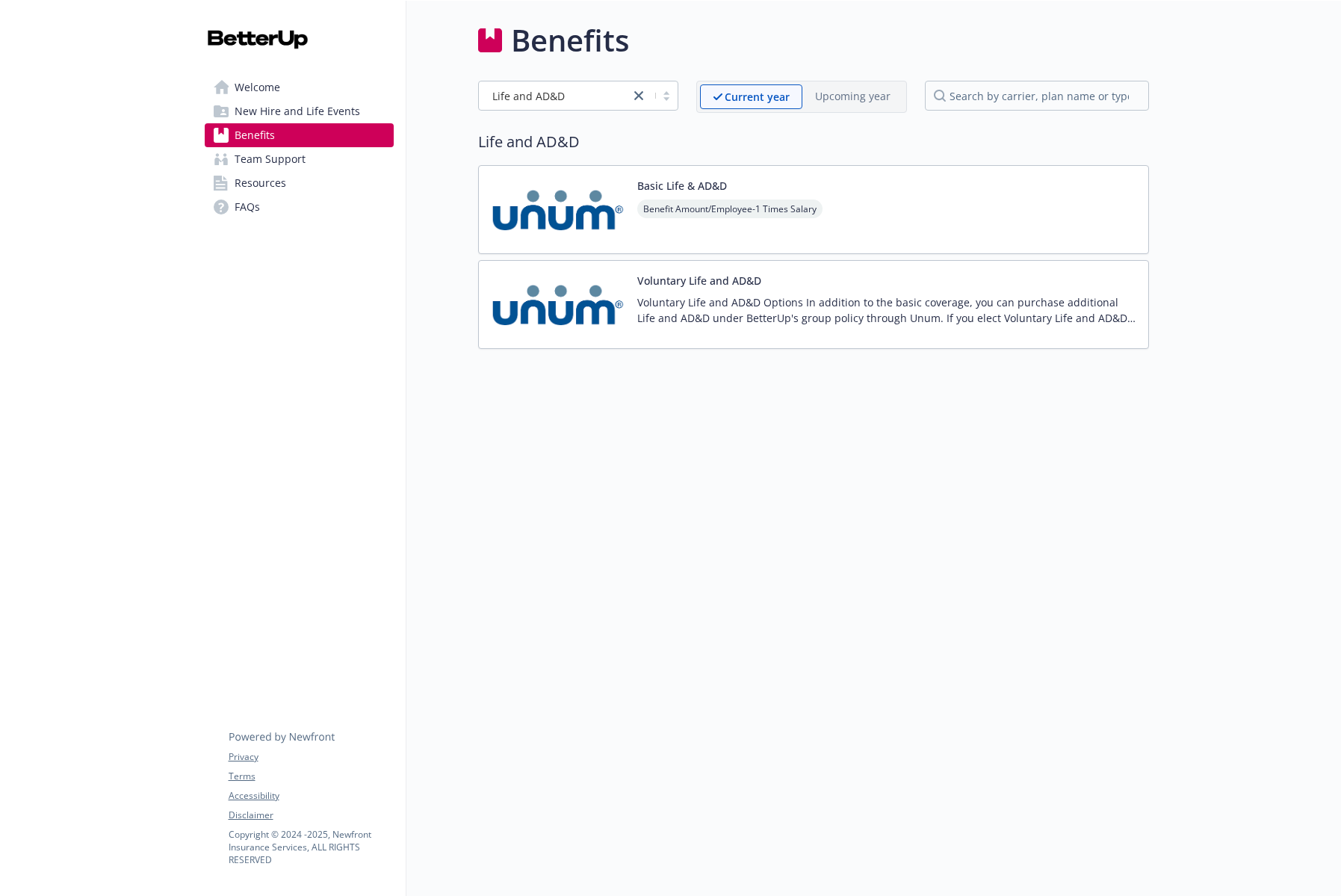
click at [684, 296] on p "Voluntary Life and AD&D Options In addition to the basic coverage, you can purc…" at bounding box center [886, 309] width 499 height 32
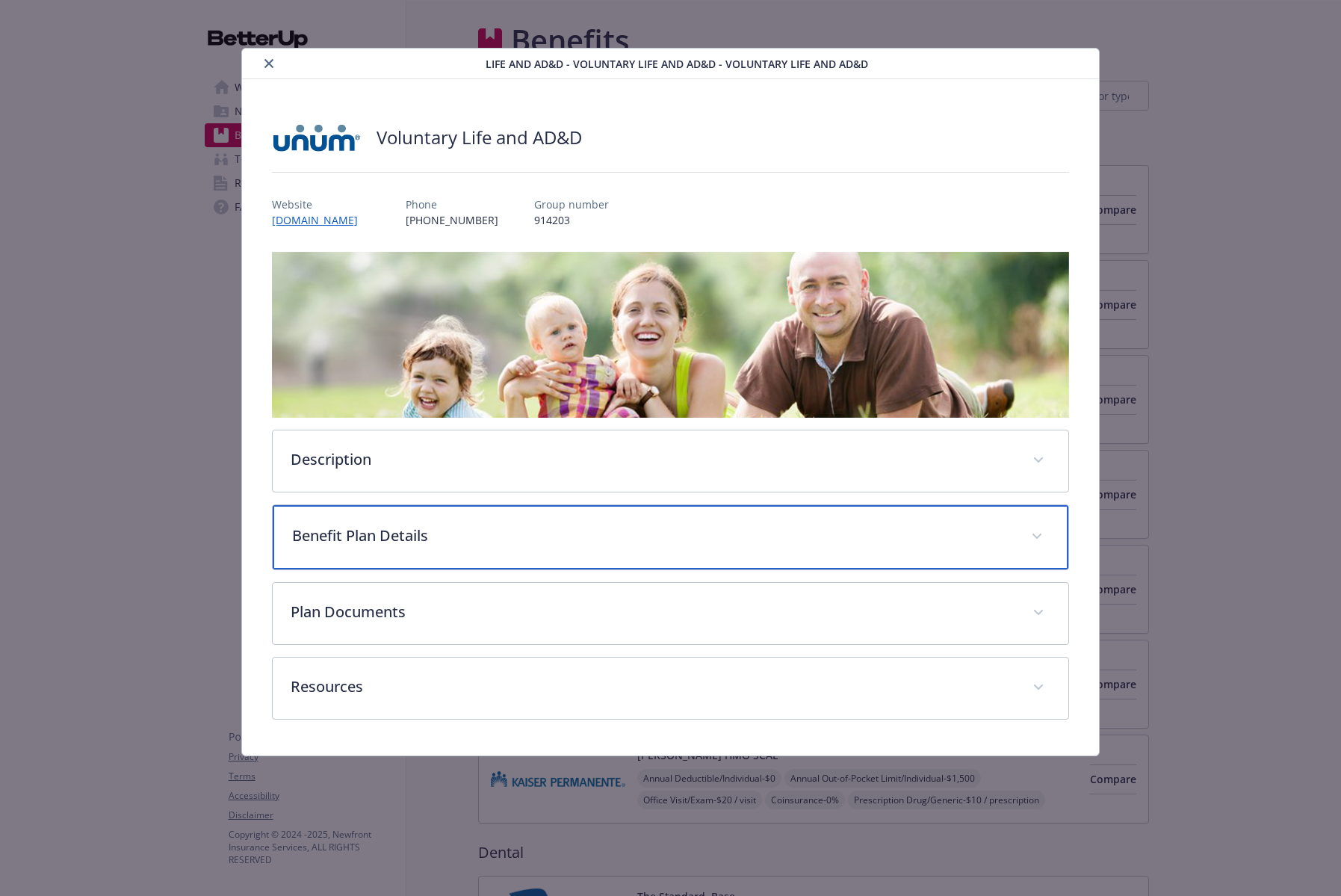
click at [393, 551] on div "Benefit Plan Details" at bounding box center [670, 537] width 796 height 64
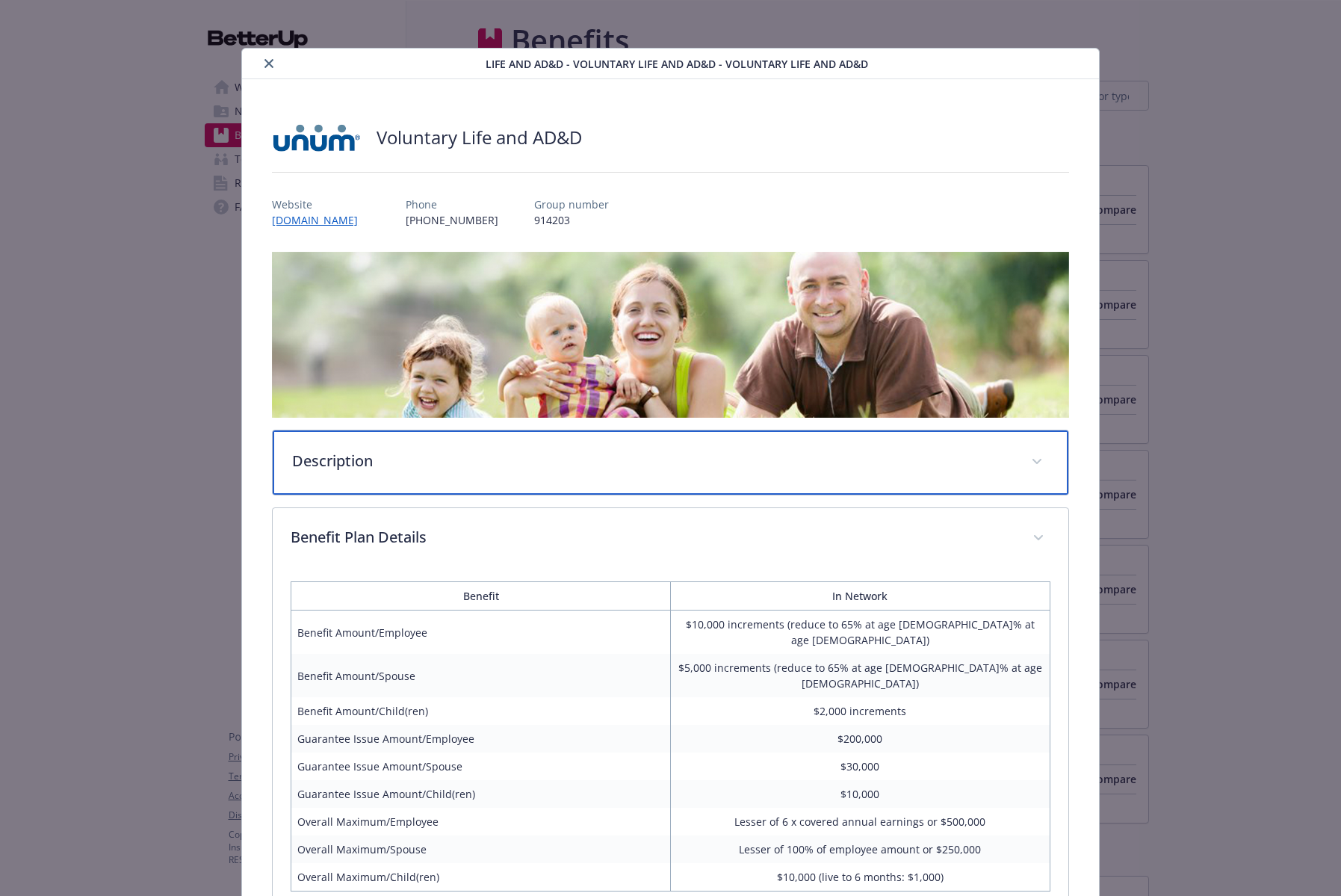
click at [389, 487] on div "Description" at bounding box center [670, 462] width 796 height 64
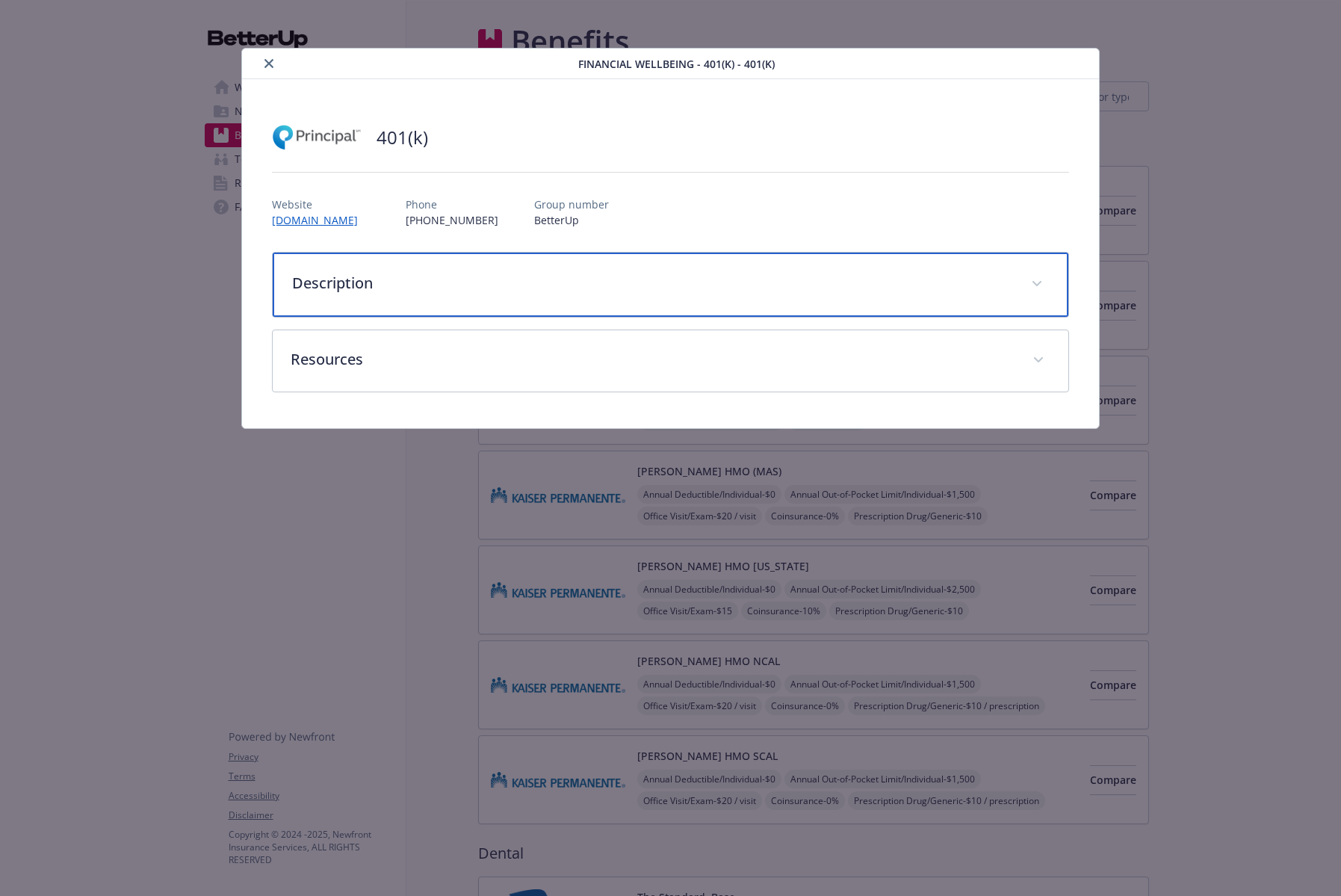
click at [400, 275] on p "Description" at bounding box center [652, 282] width 721 height 23
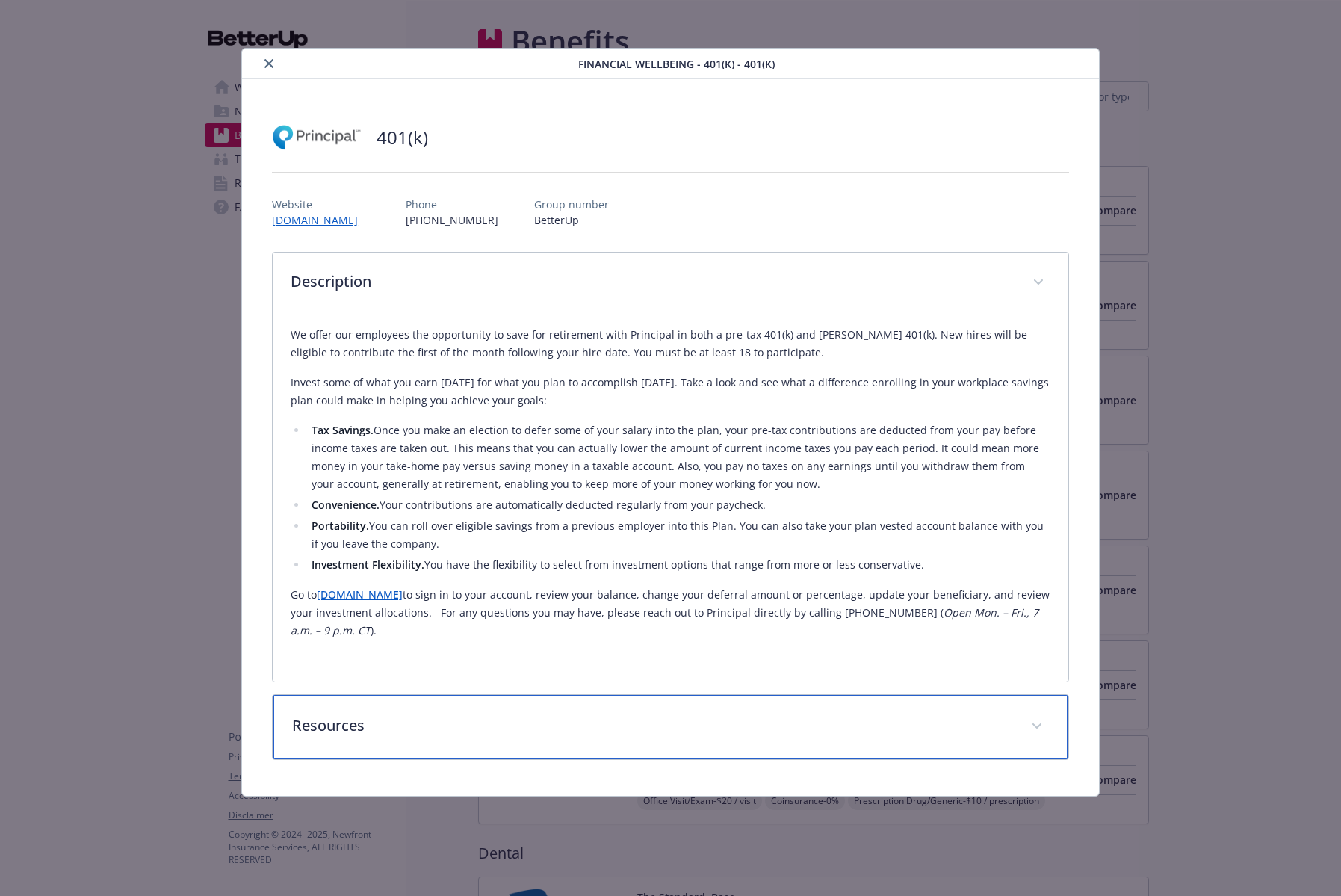
click at [368, 748] on div "Resources" at bounding box center [670, 726] width 796 height 64
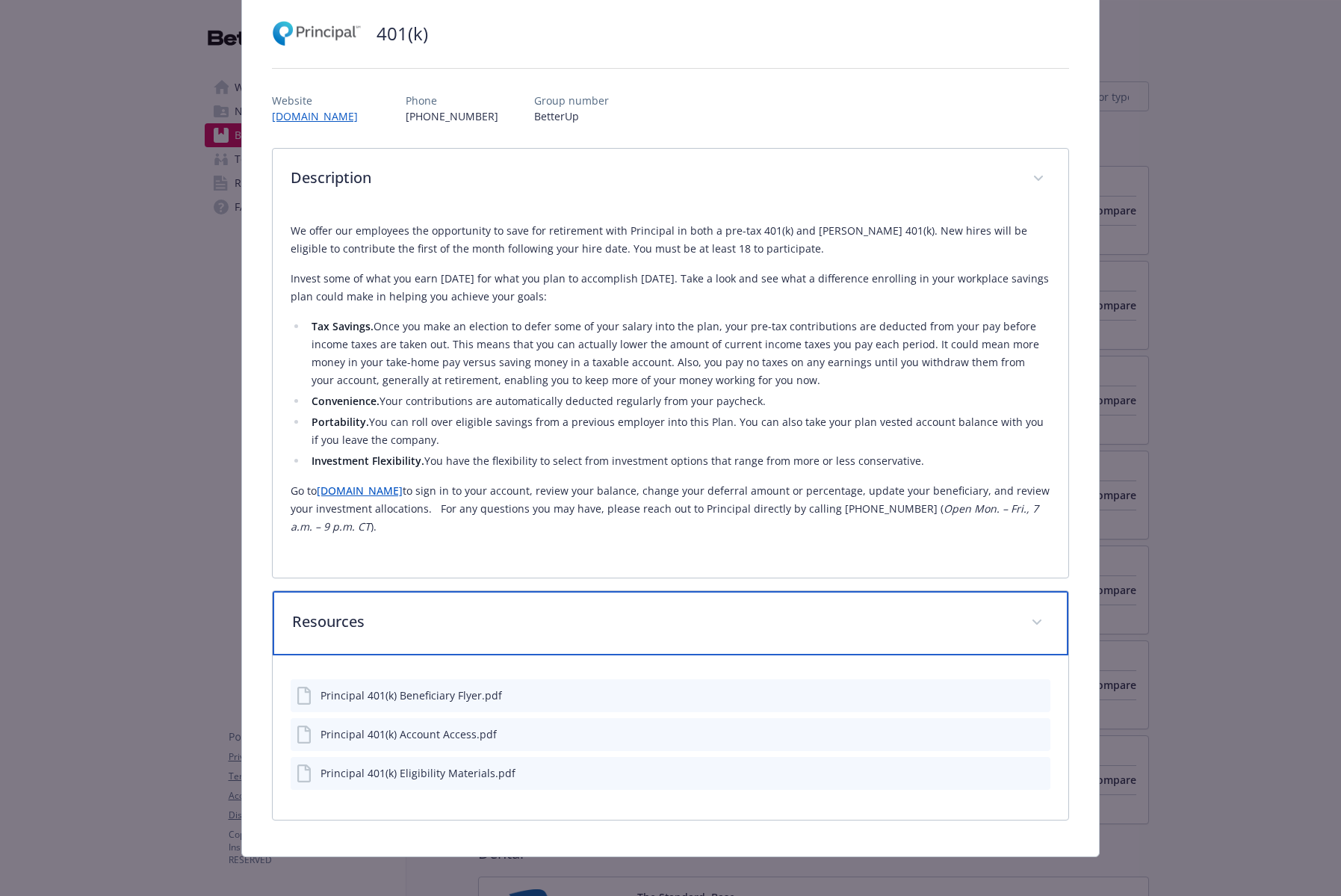
scroll to position [101, 0]
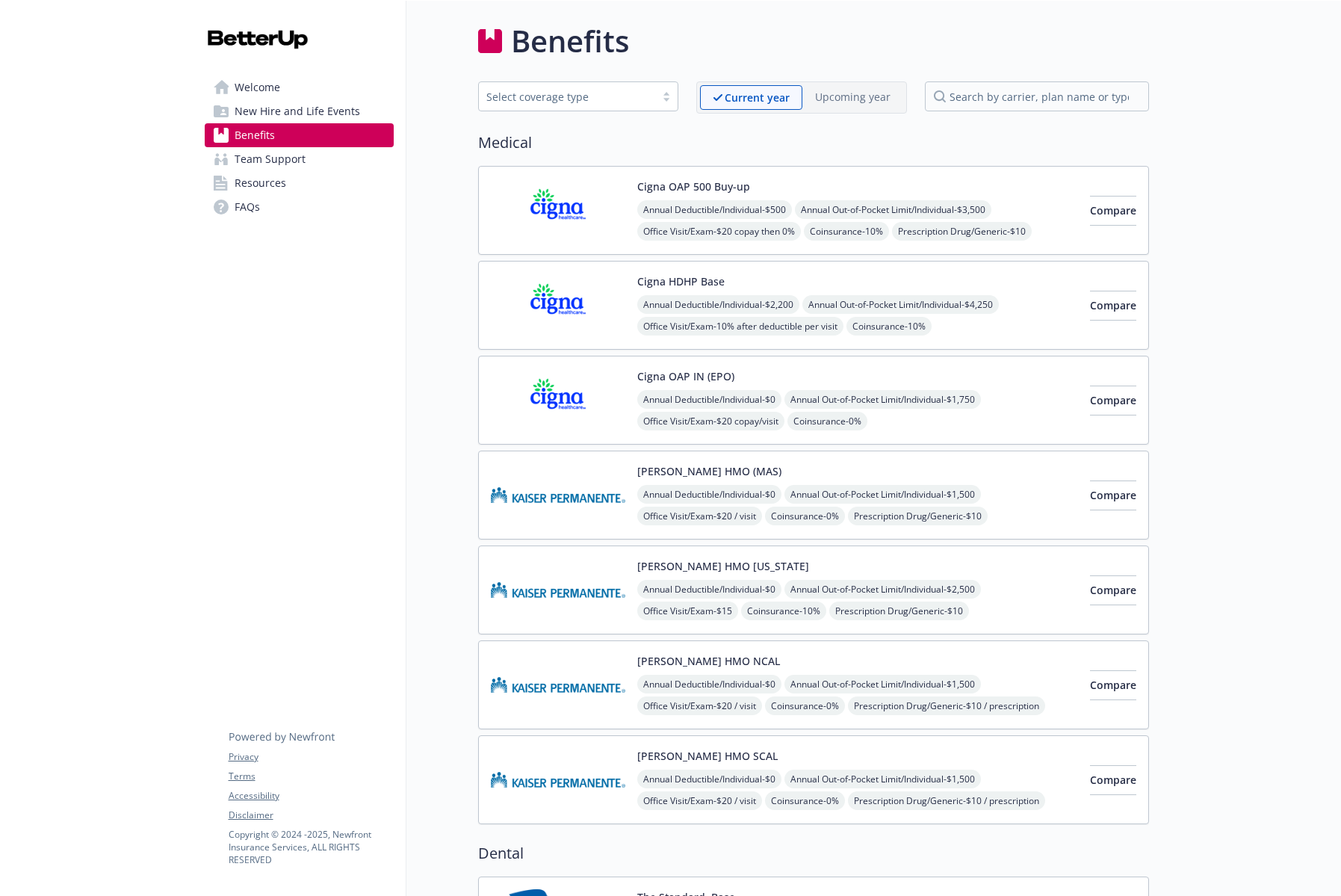
click at [268, 86] on span "Welcome" at bounding box center [257, 88] width 45 height 23
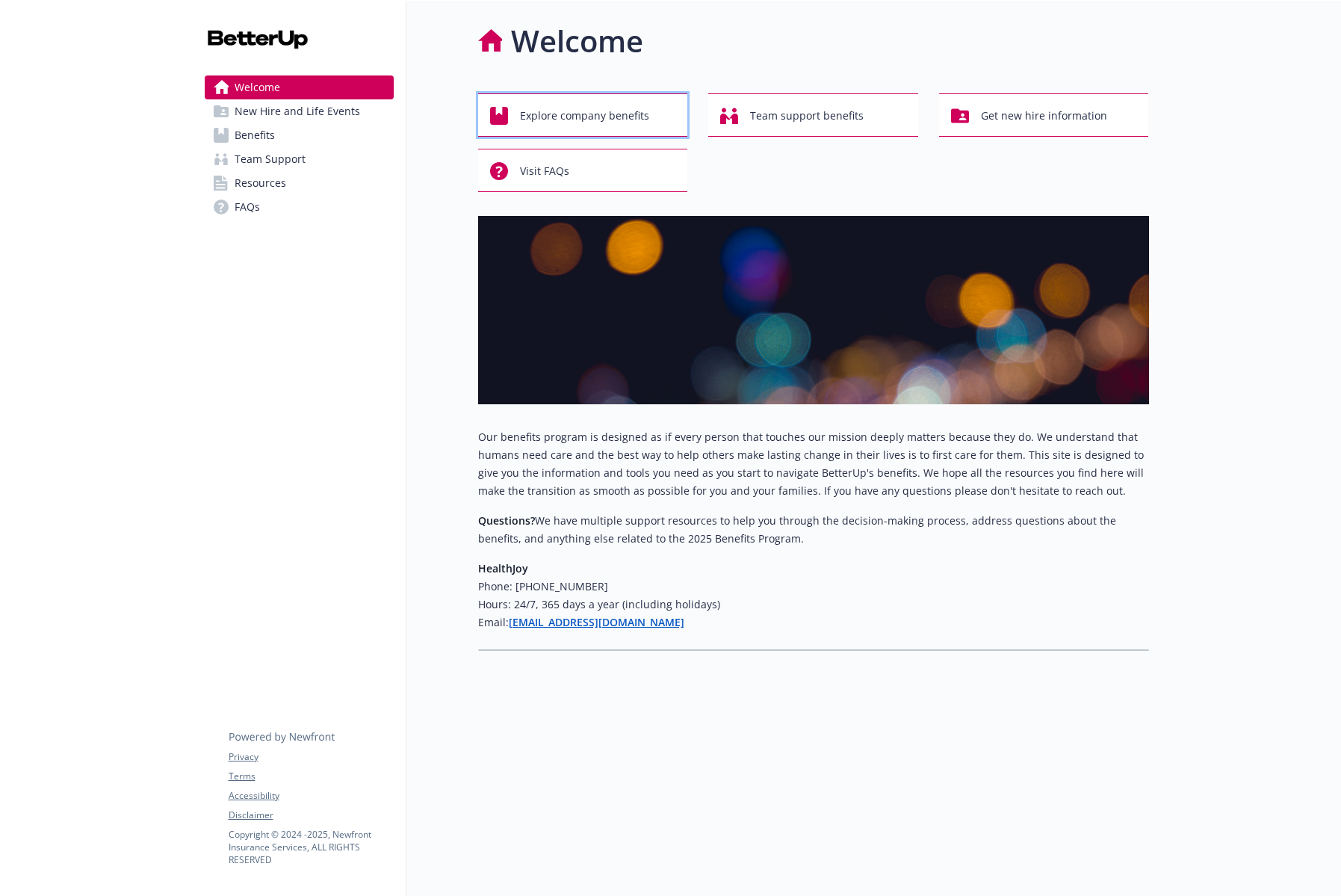
click at [618, 115] on span "Explore company benefits" at bounding box center [584, 115] width 129 height 28
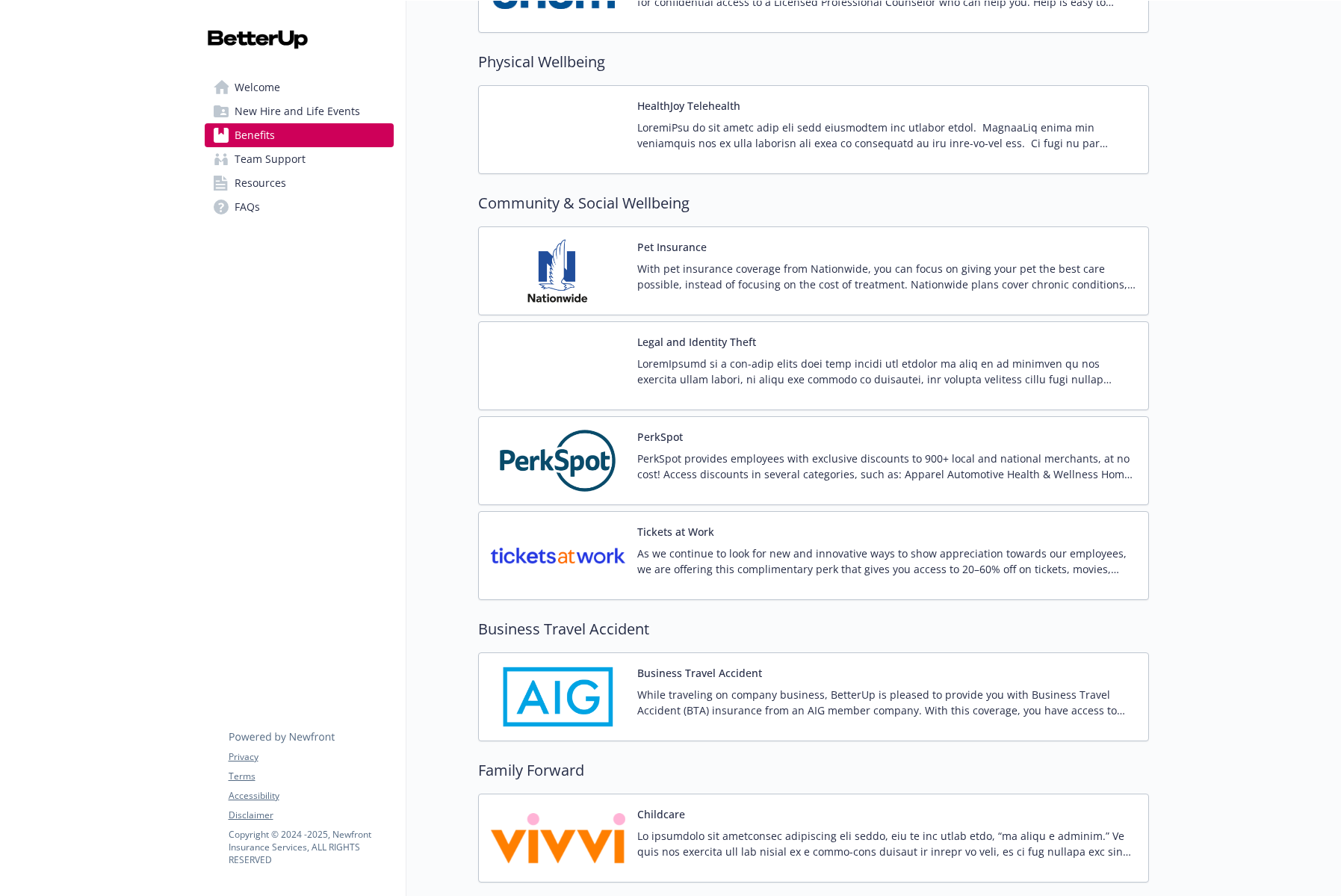
scroll to position [3107, 0]
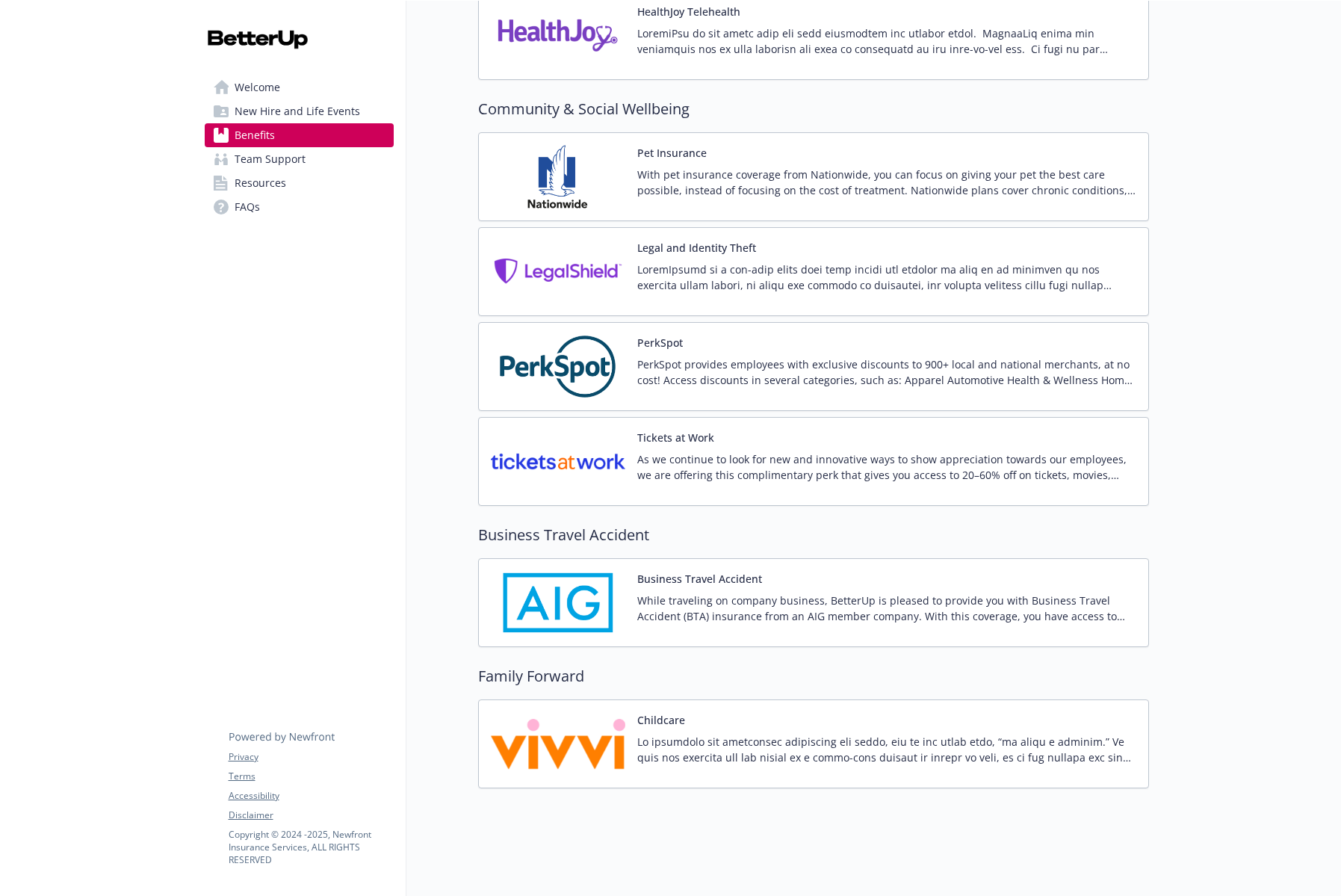
click at [750, 736] on p at bounding box center [886, 749] width 499 height 32
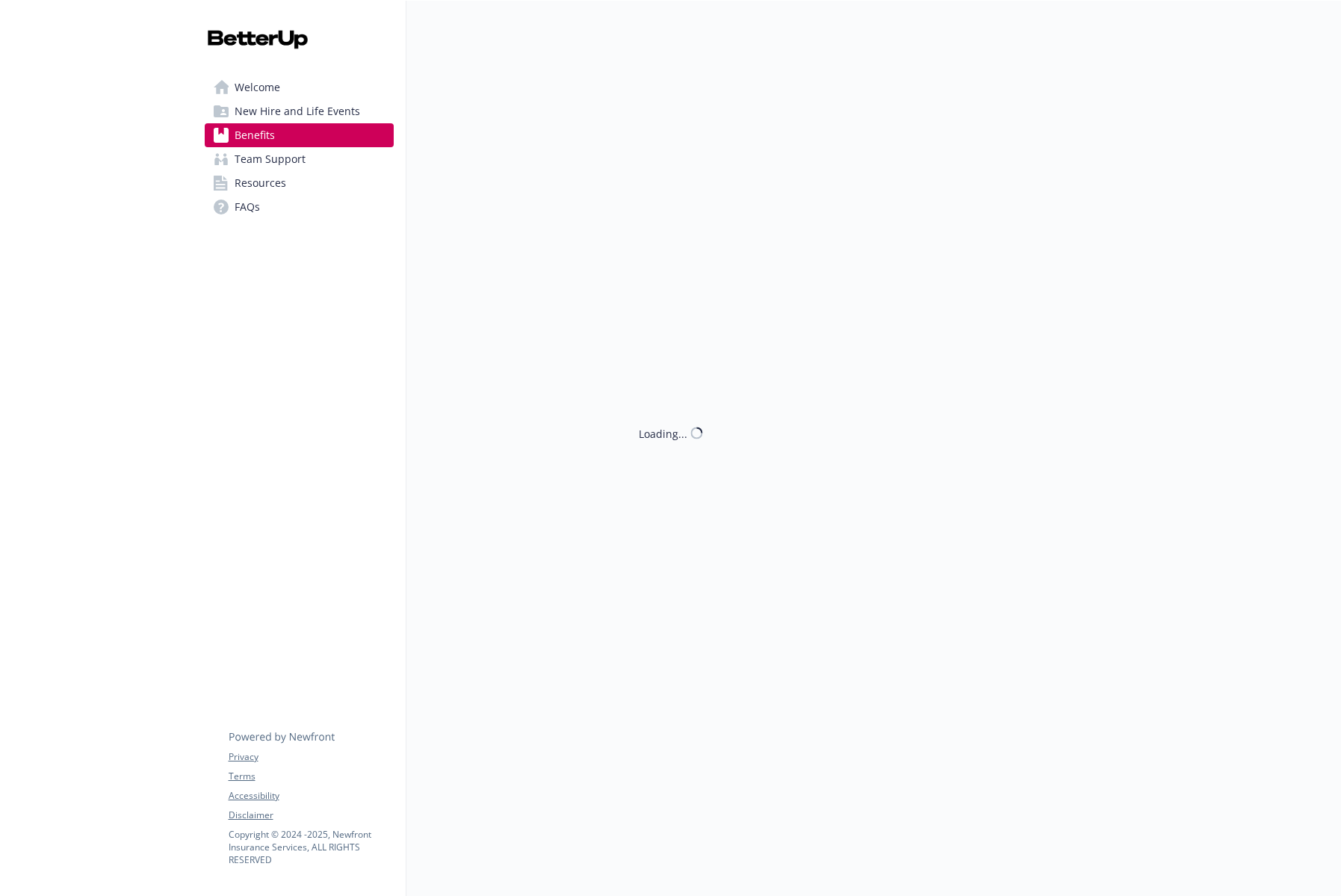
scroll to position [3107, 0]
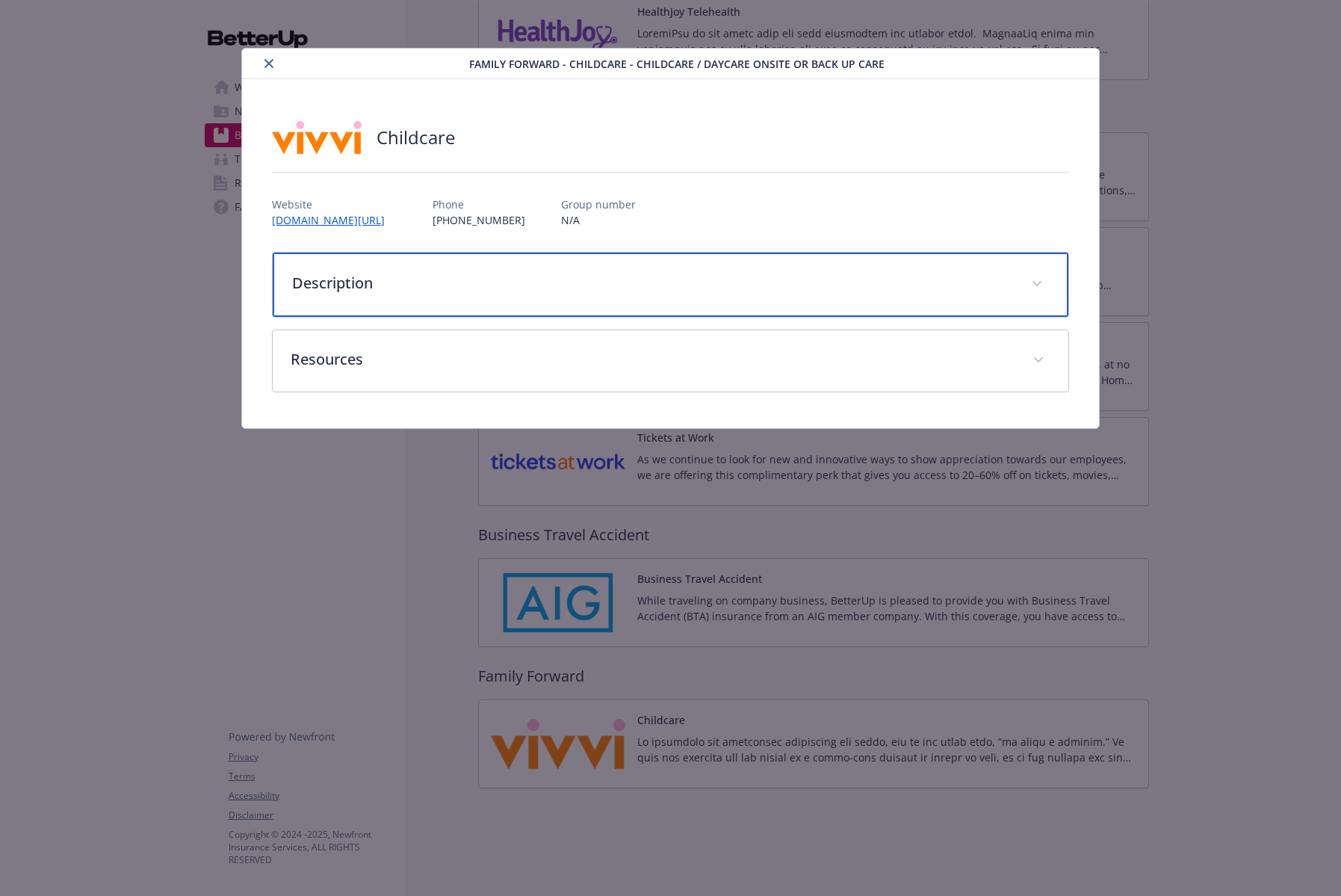
click at [421, 277] on p "Description" at bounding box center [652, 282] width 721 height 23
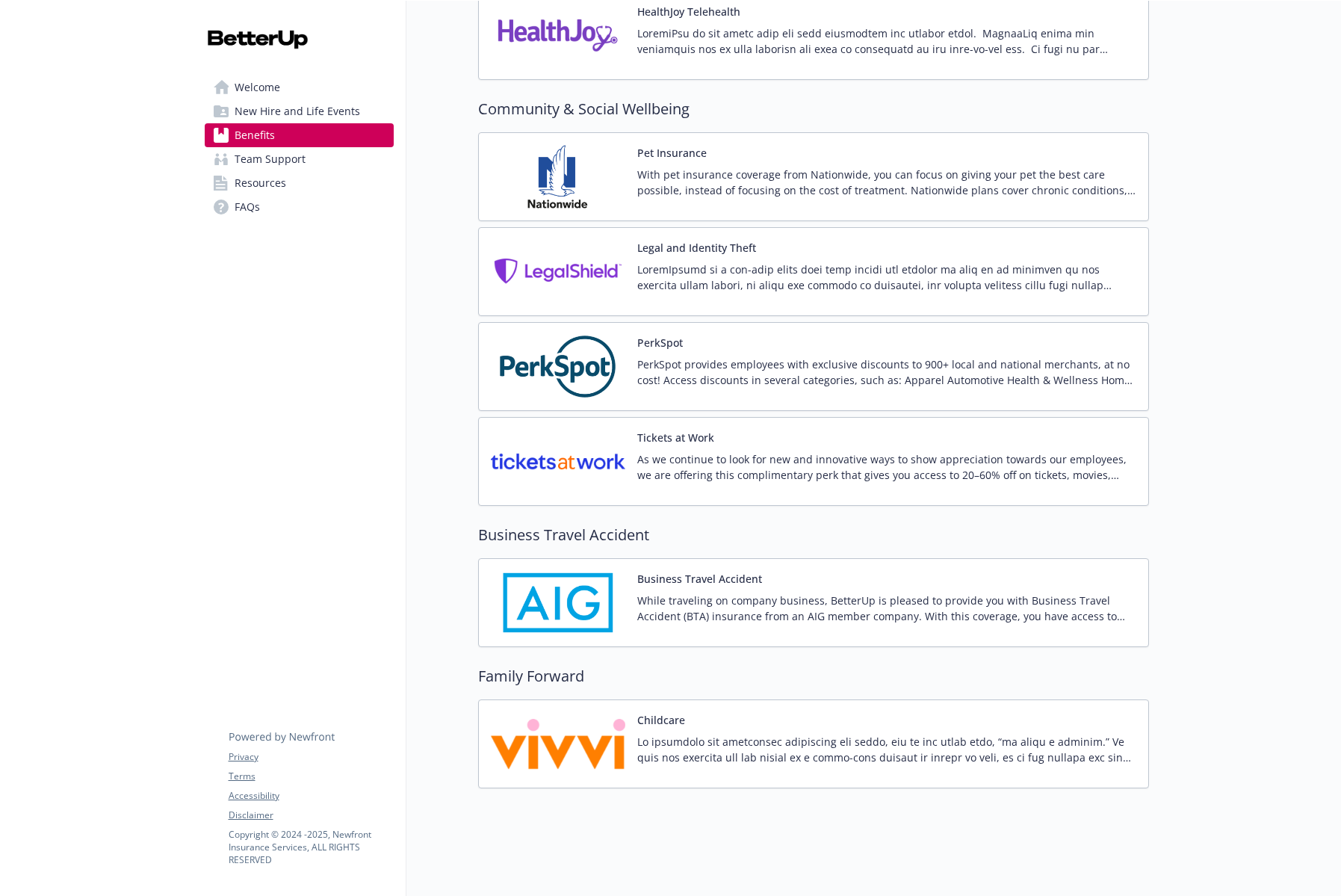
click at [570, 366] on img at bounding box center [558, 366] width 134 height 63
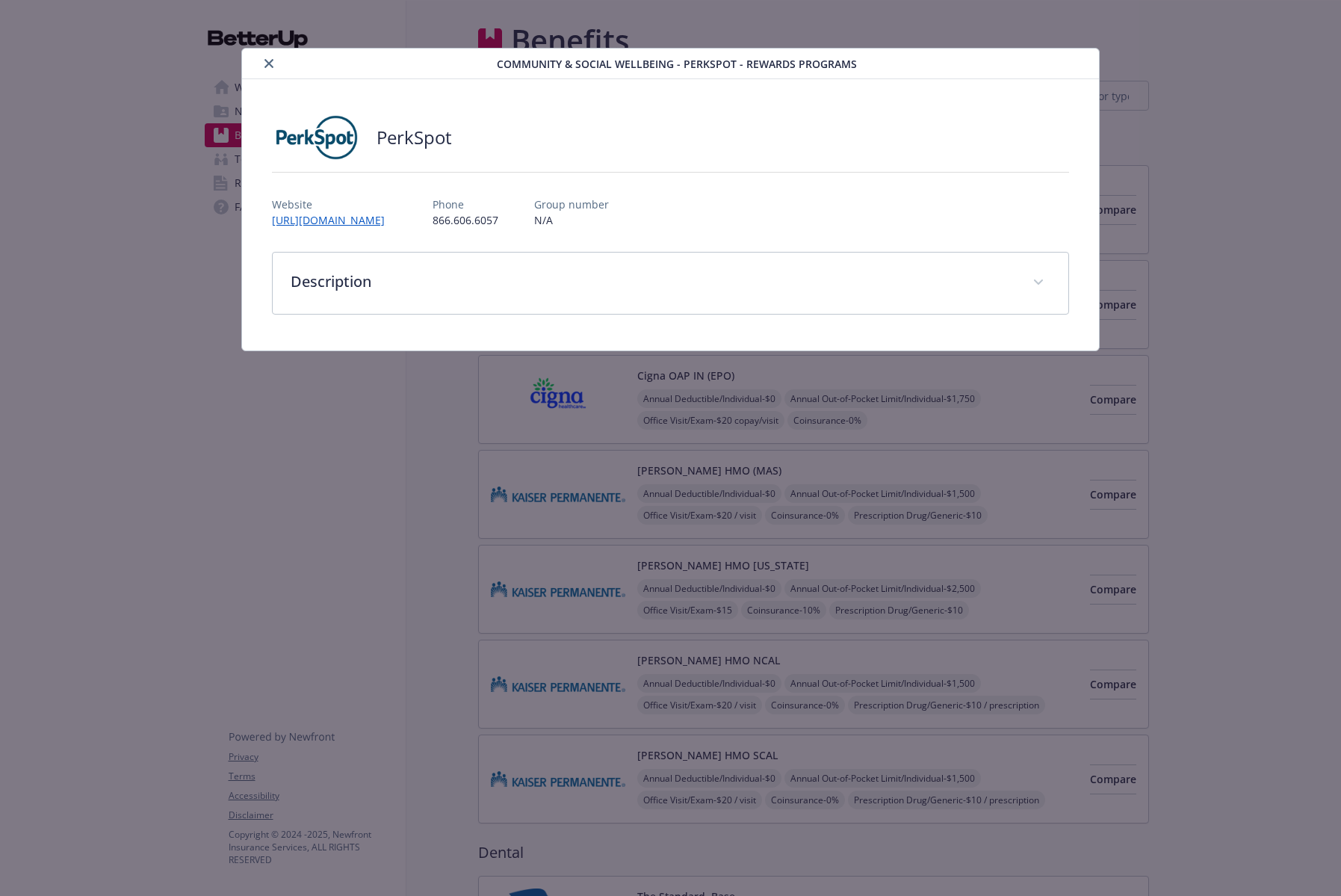
scroll to position [3107, 0]
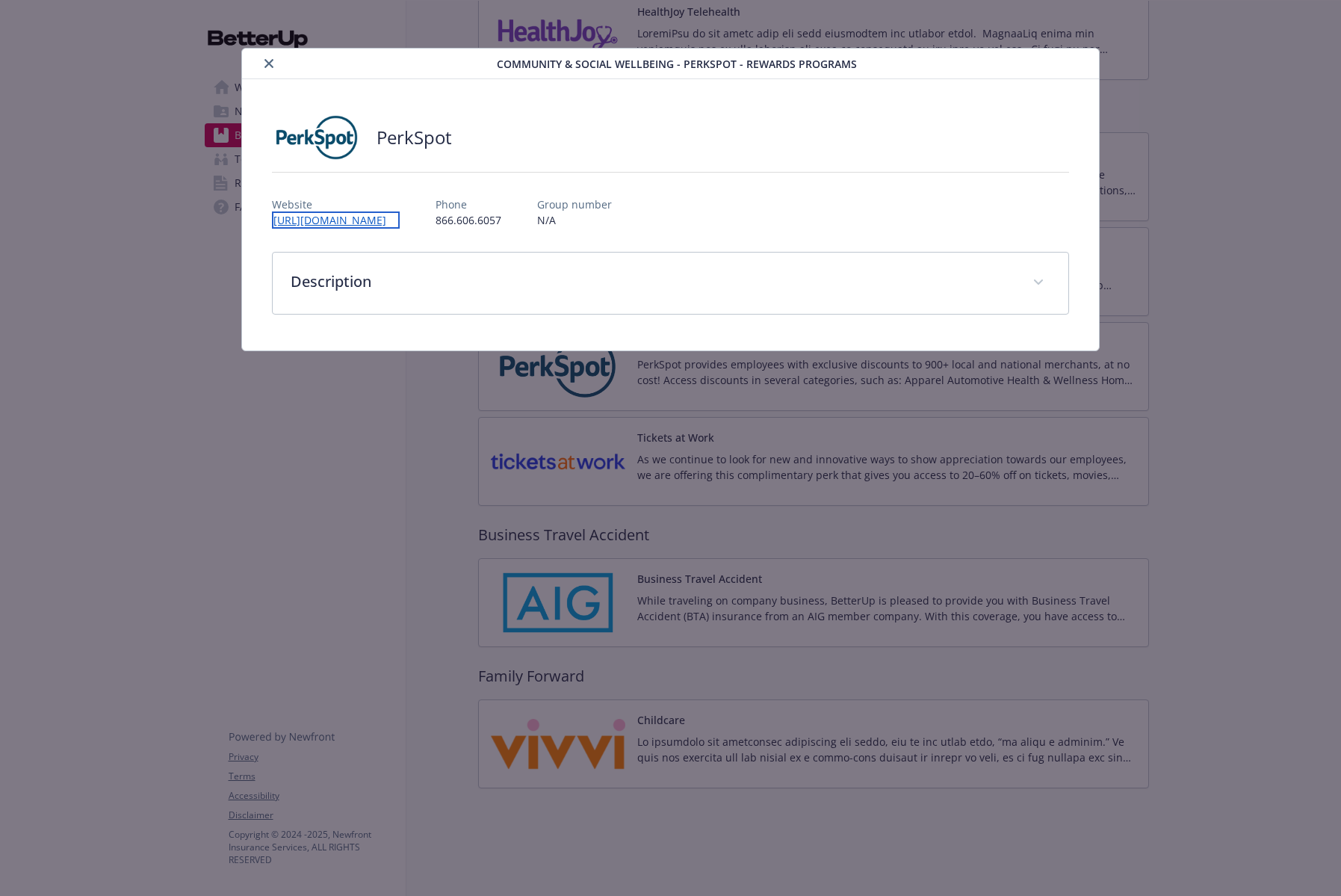
click at [384, 220] on link "http://newfront.perkspot.com/" at bounding box center [336, 219] width 128 height 17
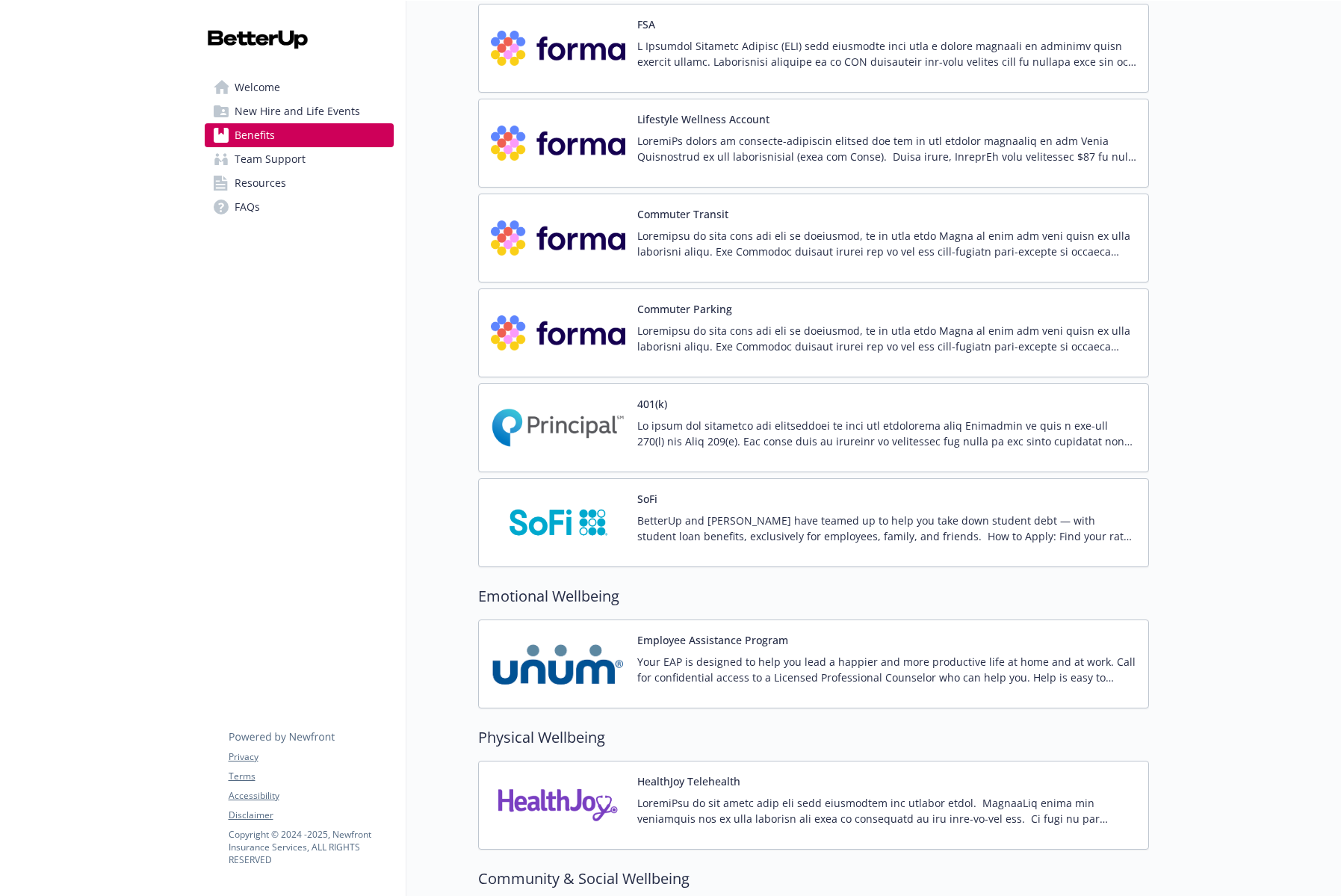
scroll to position [2336, 0]
click at [719, 167] on div at bounding box center [886, 154] width 499 height 42
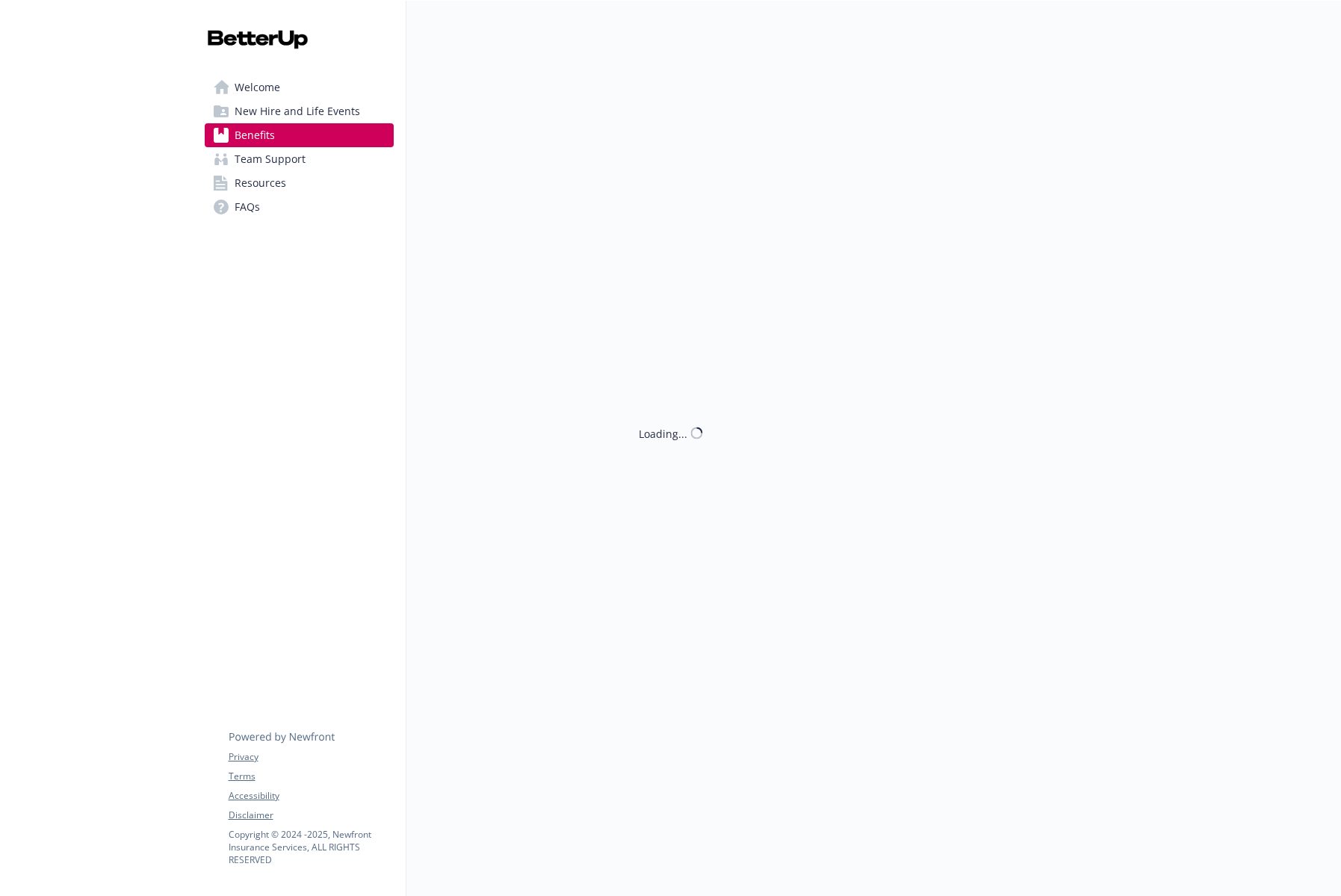
scroll to position [2336, 0]
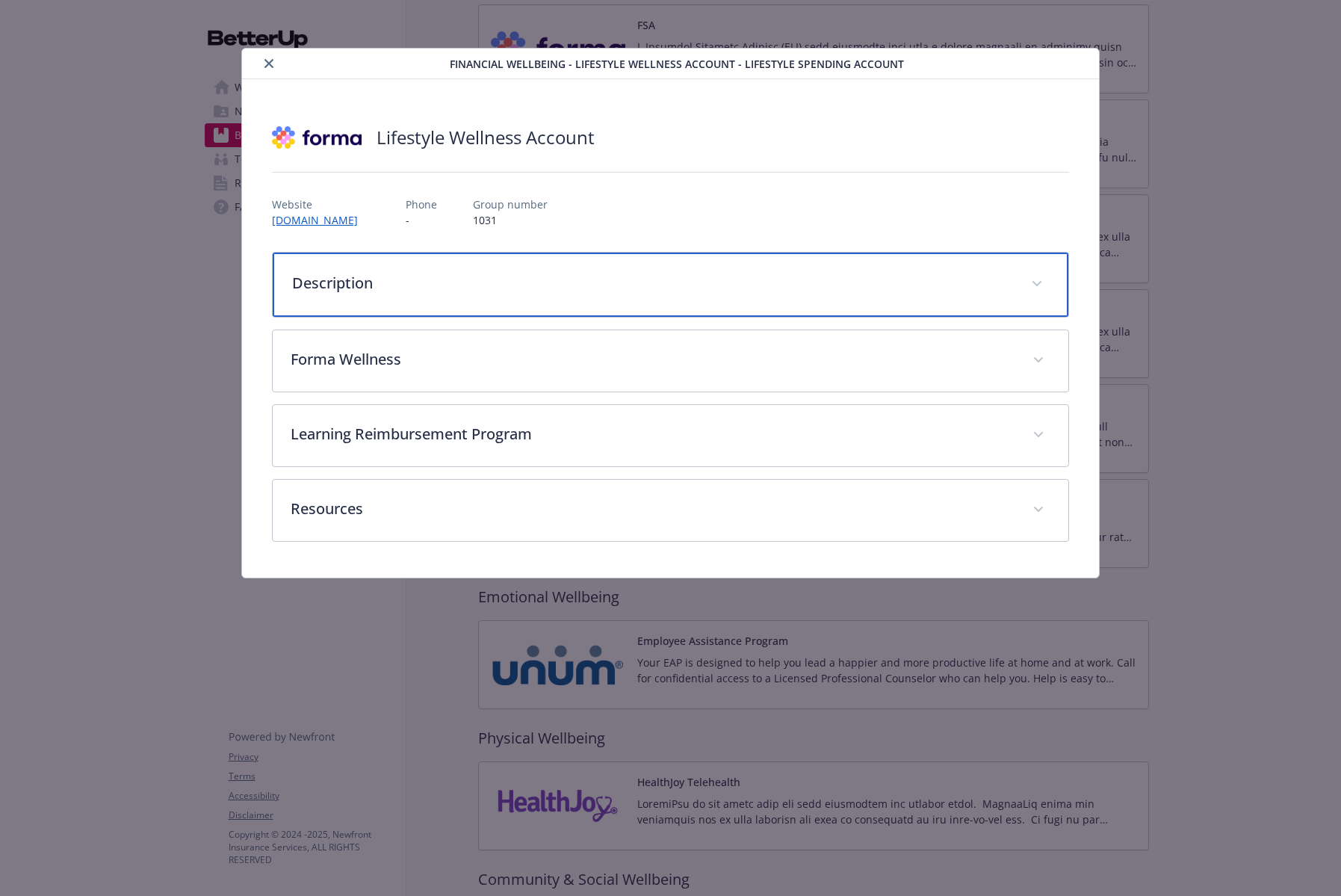
click at [634, 273] on p "Description" at bounding box center [652, 282] width 721 height 23
